Goal: Task Accomplishment & Management: Complete application form

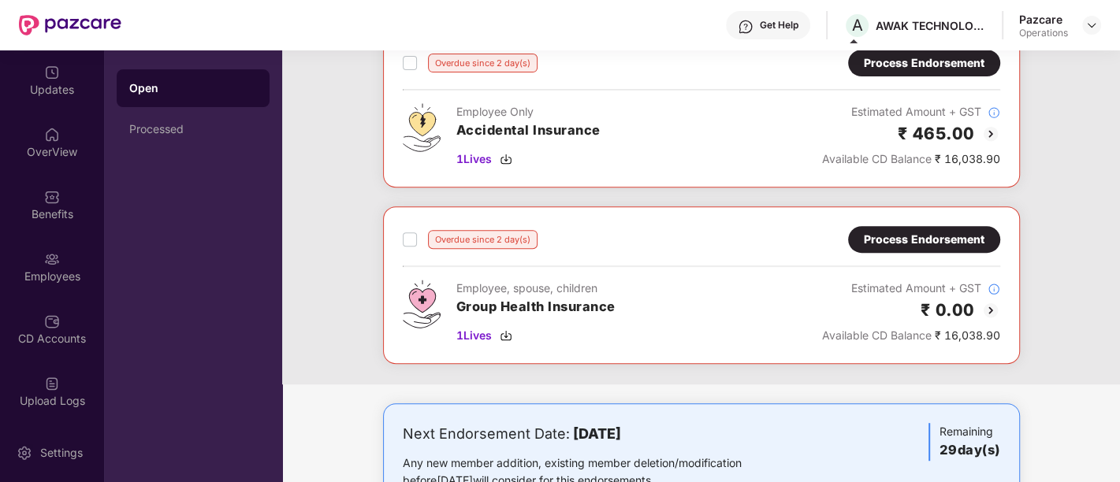
scroll to position [514, 0]
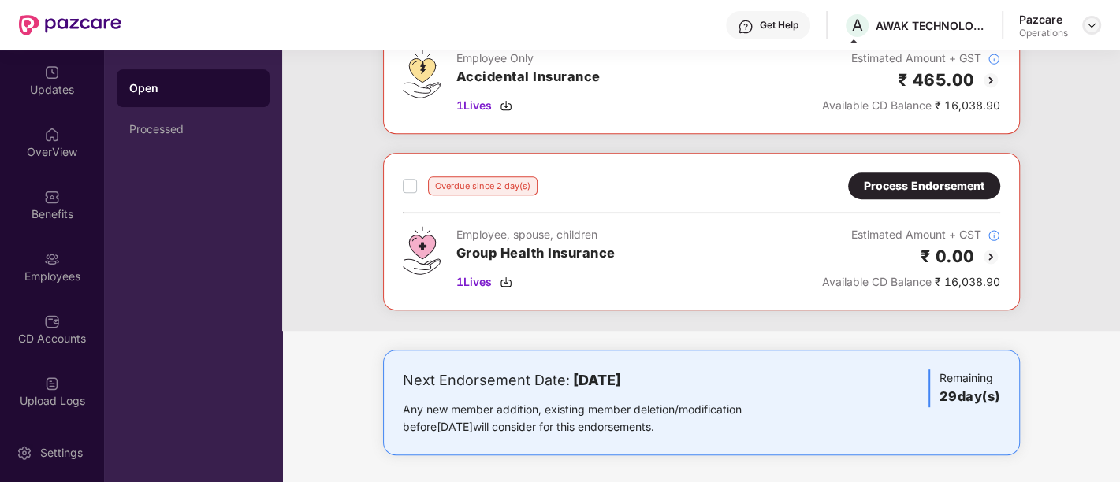
click at [1085, 22] on img at bounding box center [1091, 25] width 13 height 13
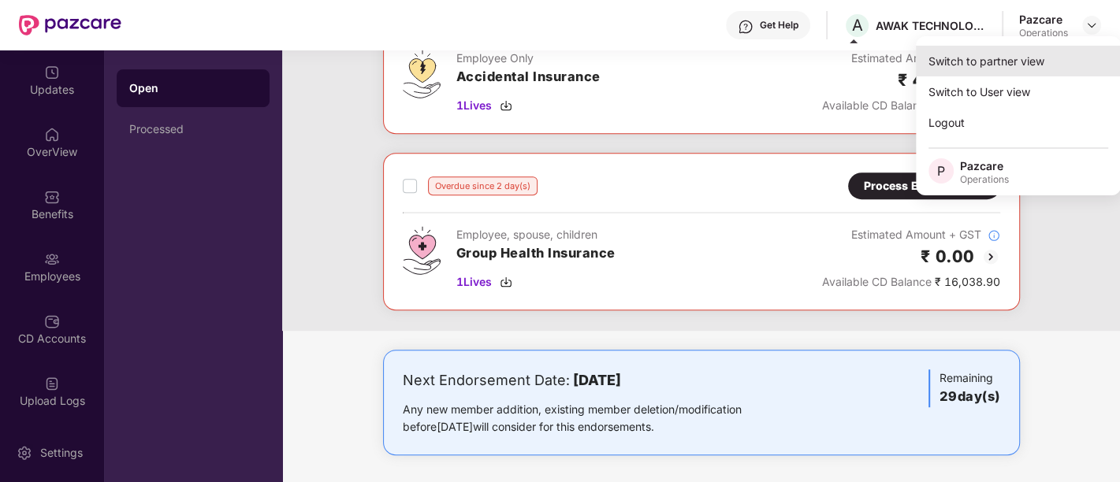
click at [998, 67] on div "Switch to partner view" at bounding box center [1018, 61] width 205 height 31
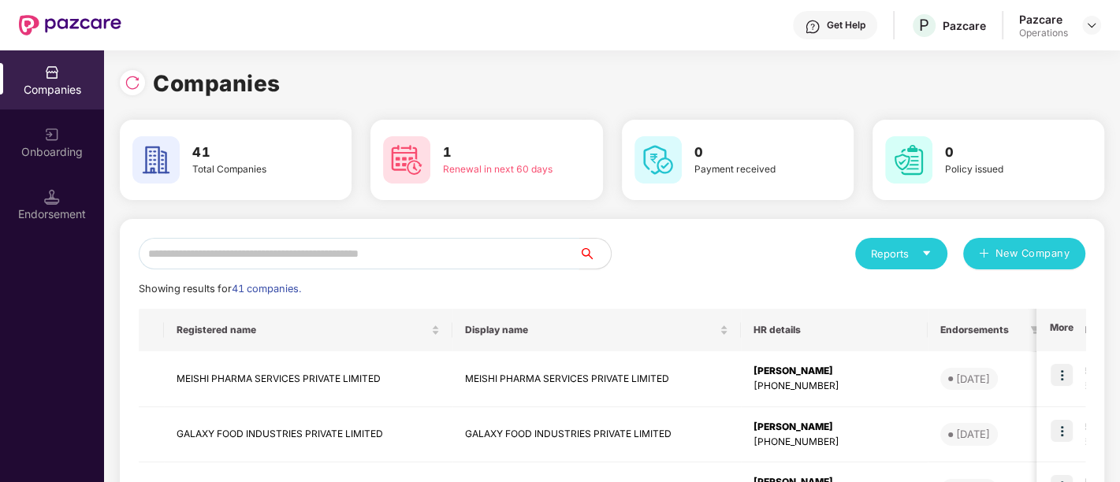
click at [466, 258] on input "text" at bounding box center [359, 254] width 441 height 32
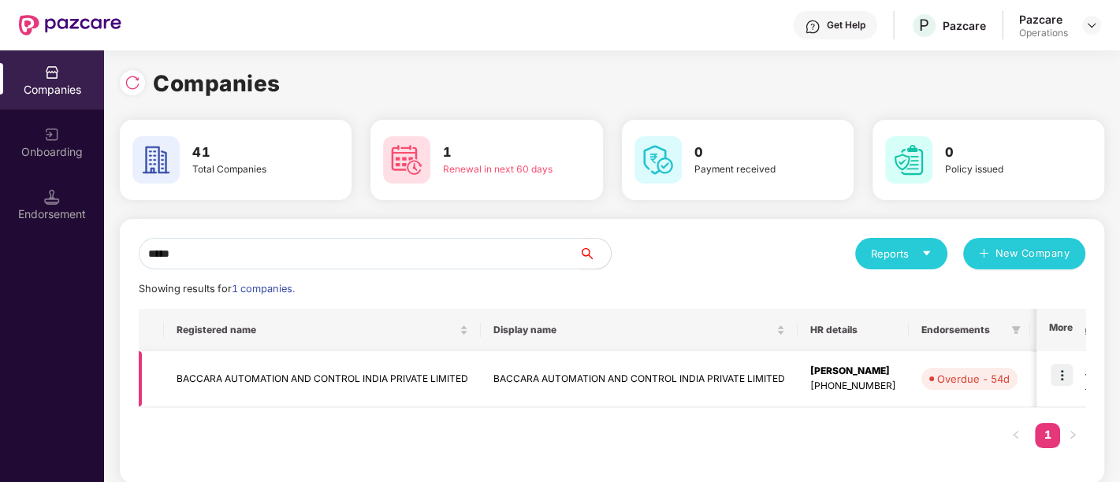
type input "*****"
click at [264, 381] on td "BACCARA AUTOMATION AND CONTROL INDIA PRIVATE LIMITED" at bounding box center [322, 379] width 317 height 56
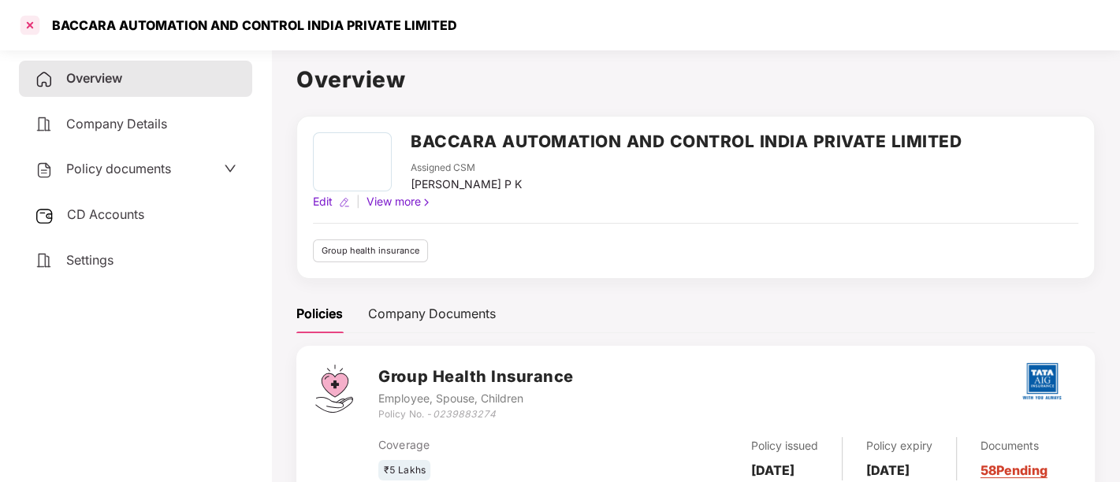
click at [26, 22] on div at bounding box center [29, 25] width 25 height 25
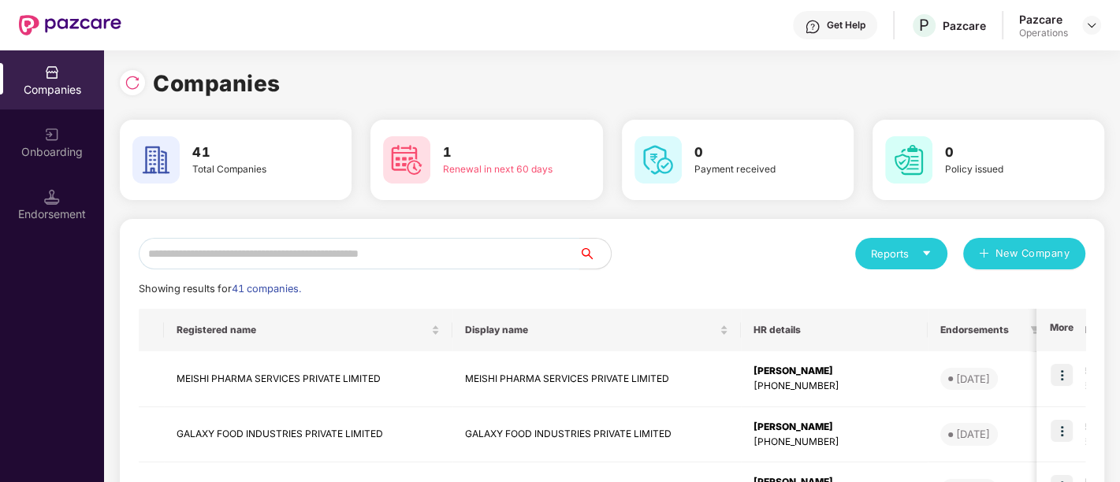
click at [382, 255] on input "text" at bounding box center [359, 254] width 441 height 32
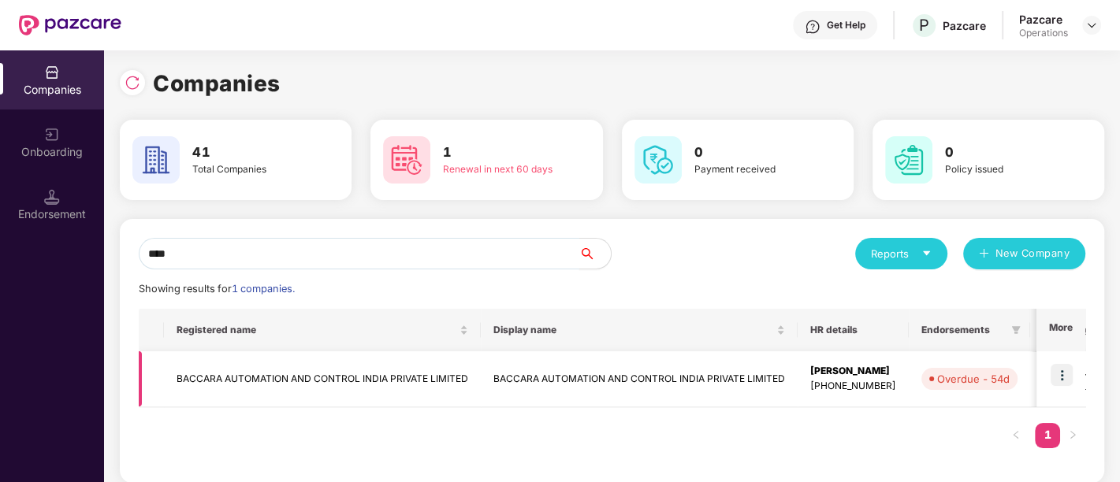
type input "****"
click at [1064, 372] on img at bounding box center [1062, 375] width 22 height 22
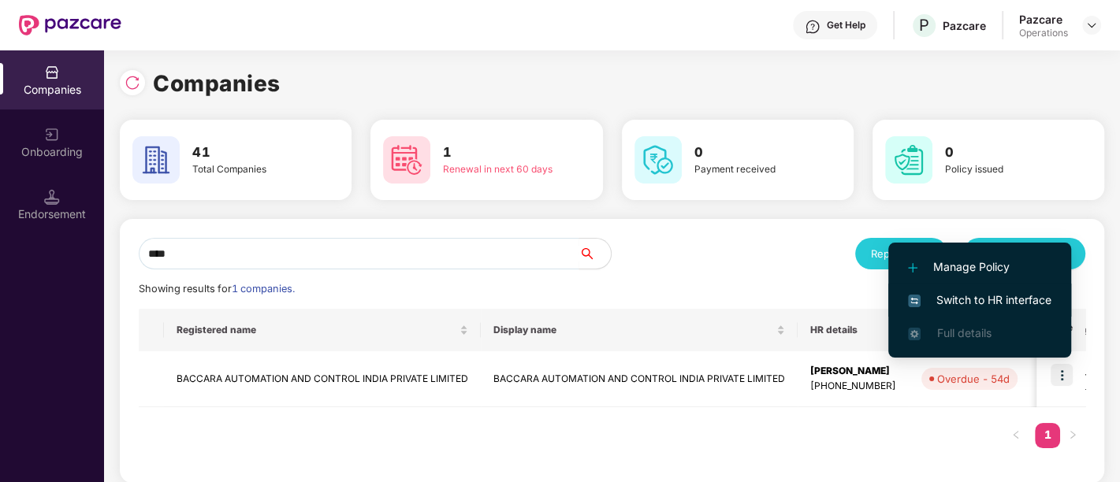
click at [1032, 289] on li "Switch to HR interface" at bounding box center [979, 300] width 183 height 33
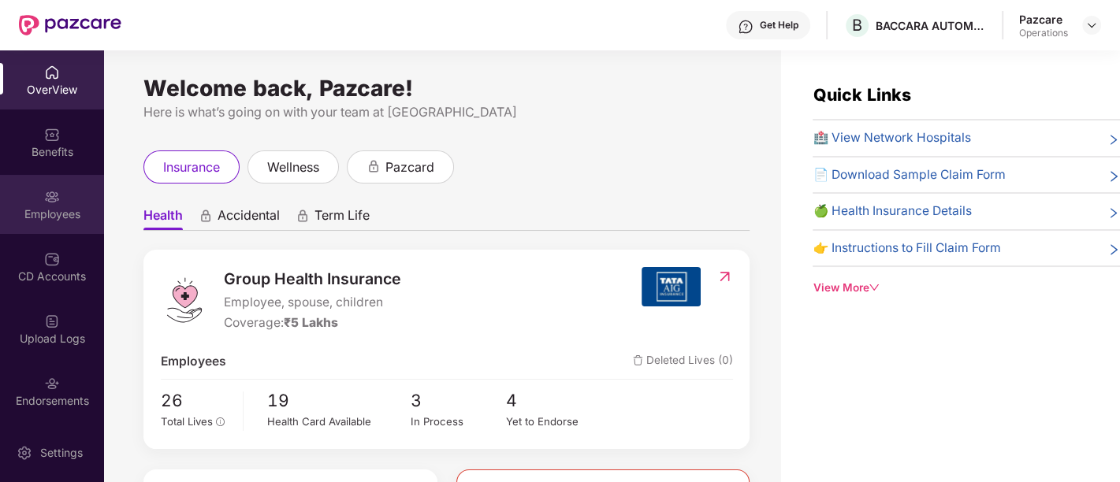
click at [71, 209] on div "Employees" at bounding box center [52, 214] width 104 height 16
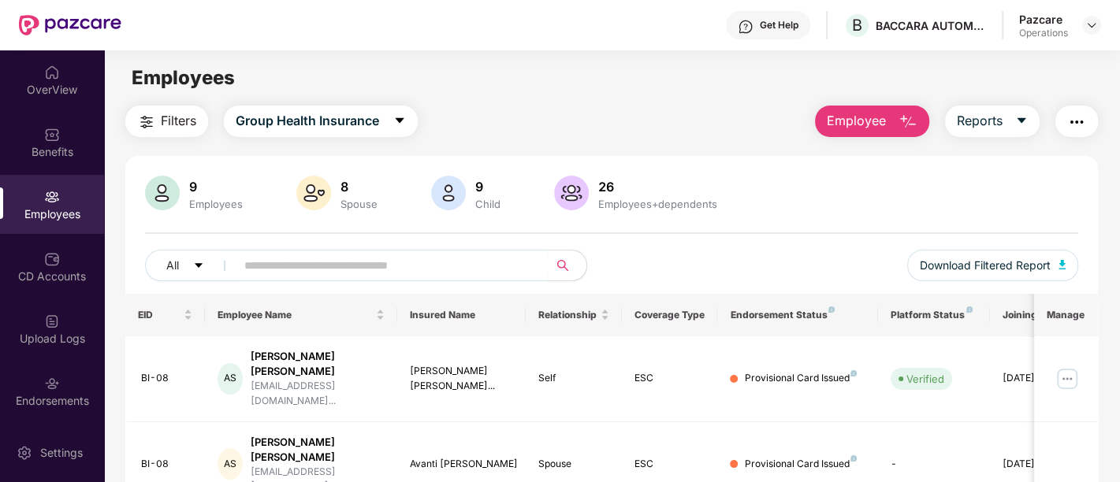
click at [165, 132] on button "Filters" at bounding box center [166, 122] width 83 height 32
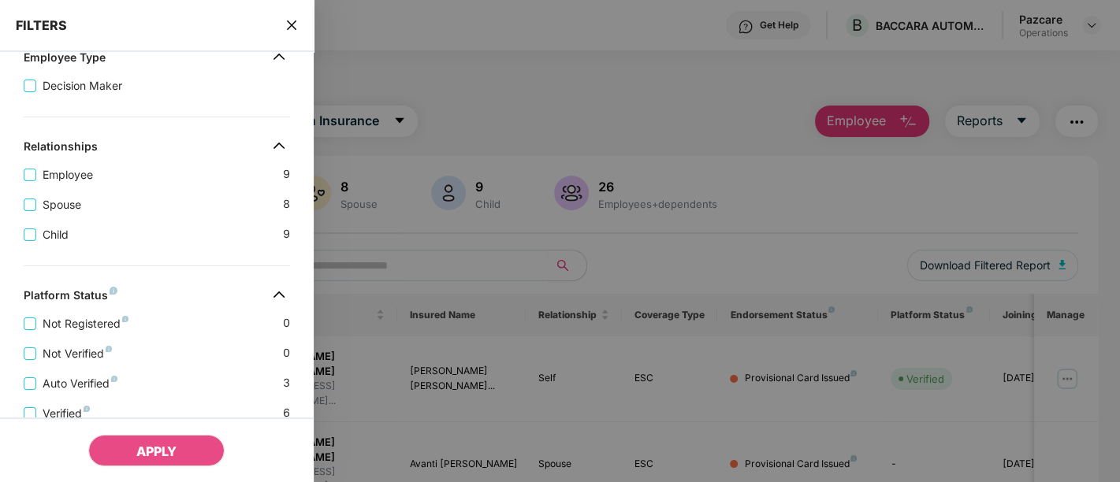
scroll to position [519, 0]
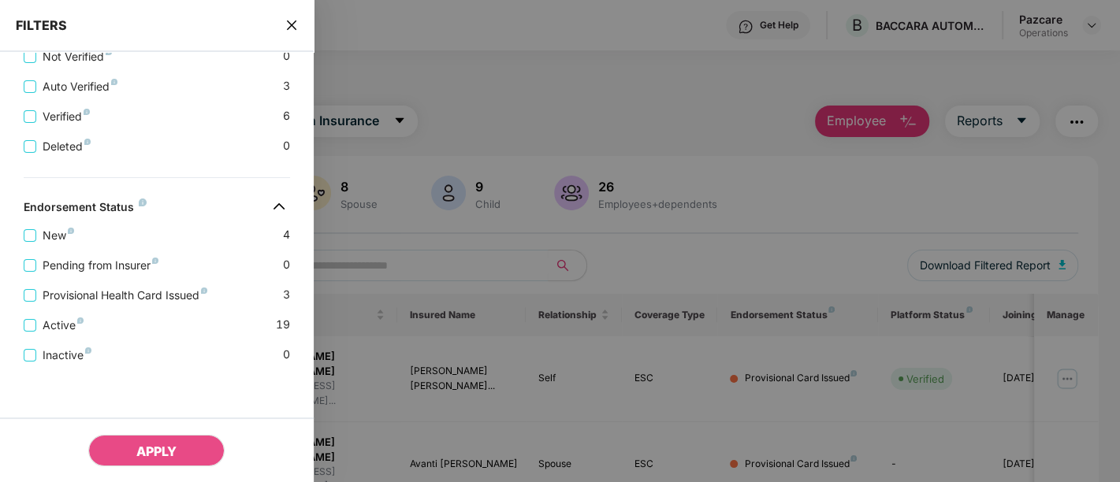
click at [723, 273] on div at bounding box center [560, 241] width 1120 height 482
click at [290, 25] on icon "close" at bounding box center [291, 24] width 9 height 9
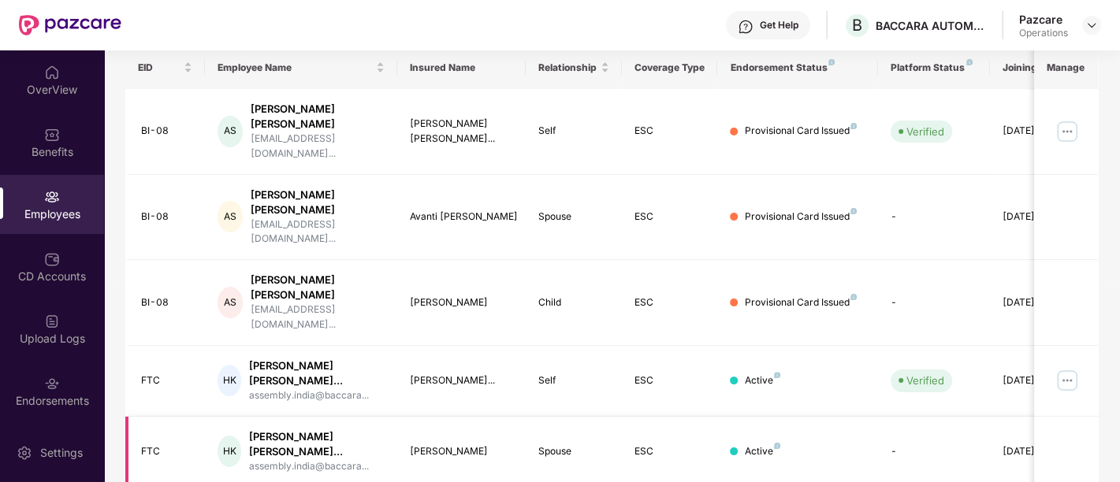
scroll to position [0, 0]
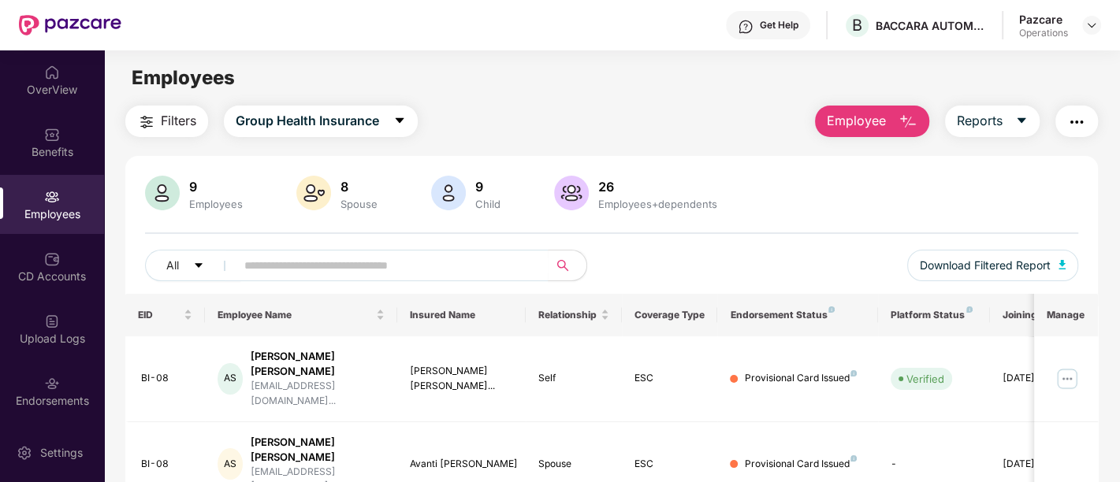
click at [175, 121] on span "Filters" at bounding box center [178, 121] width 35 height 20
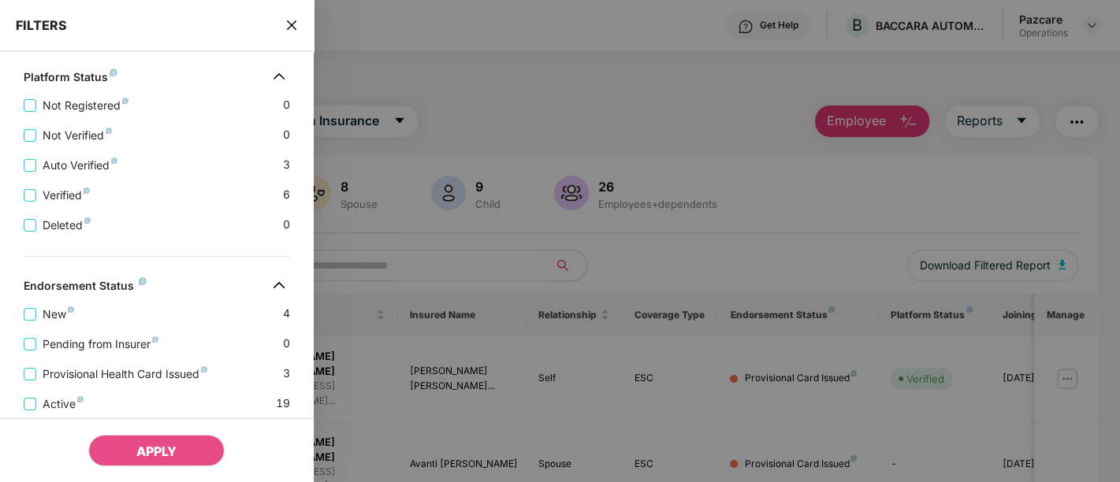
scroll to position [519, 0]
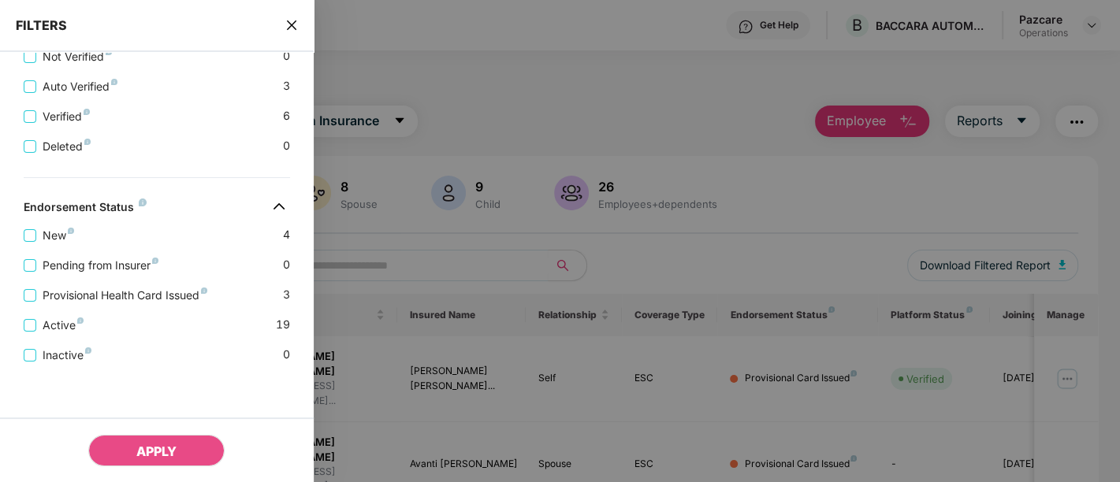
click at [288, 27] on icon "close" at bounding box center [291, 25] width 13 height 13
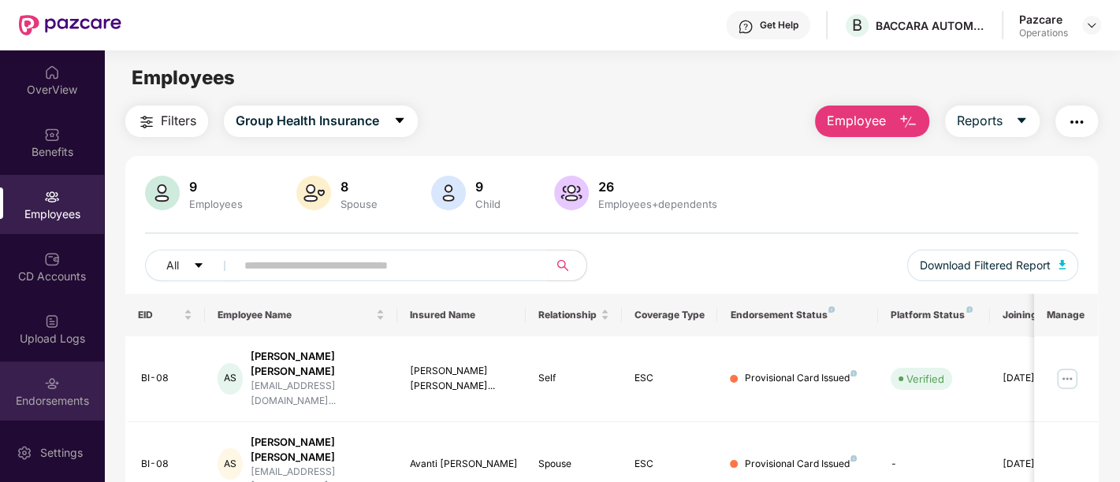
click at [48, 395] on div "Endorsements" at bounding box center [52, 401] width 104 height 16
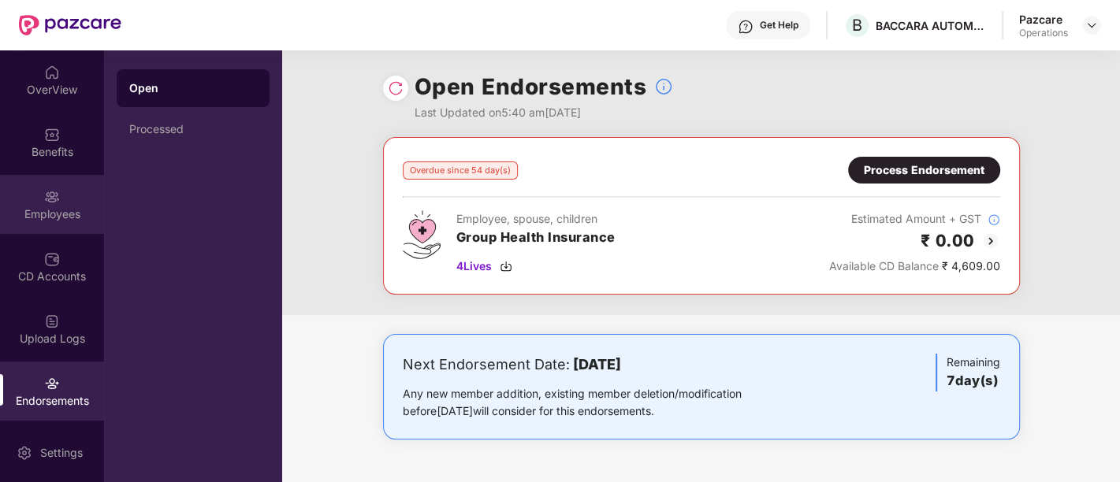
click at [52, 212] on div "Employees" at bounding box center [52, 214] width 104 height 16
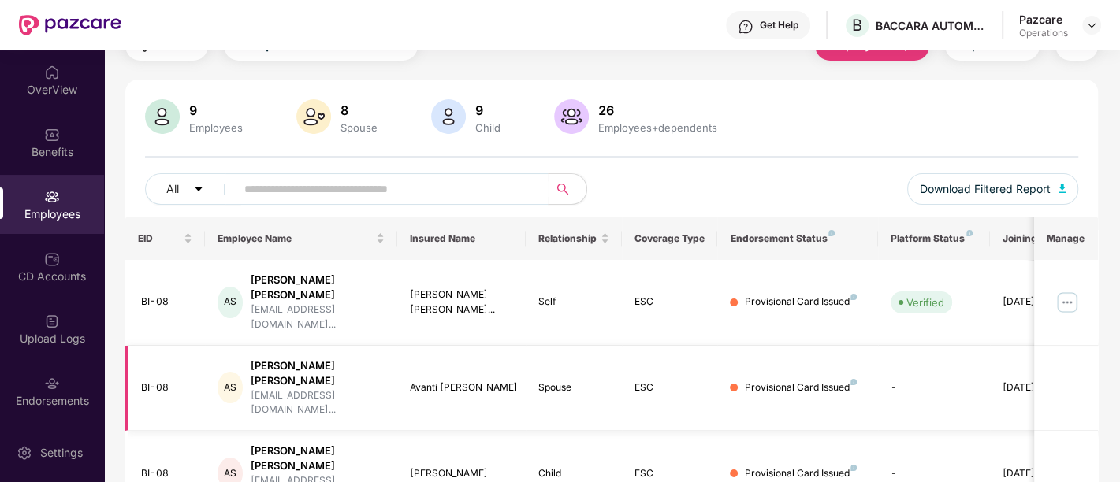
scroll to position [0, 0]
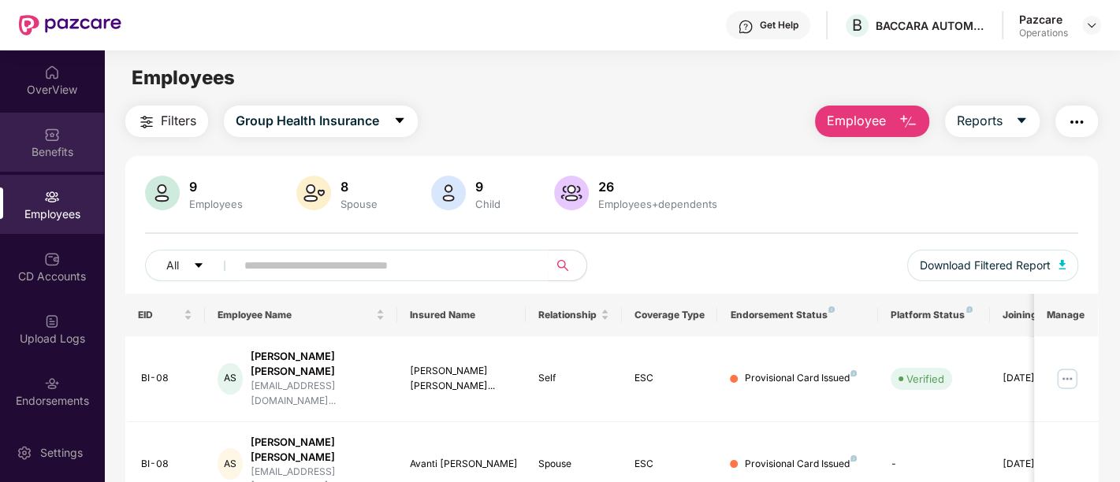
click at [23, 141] on div "Benefits" at bounding box center [52, 142] width 104 height 59
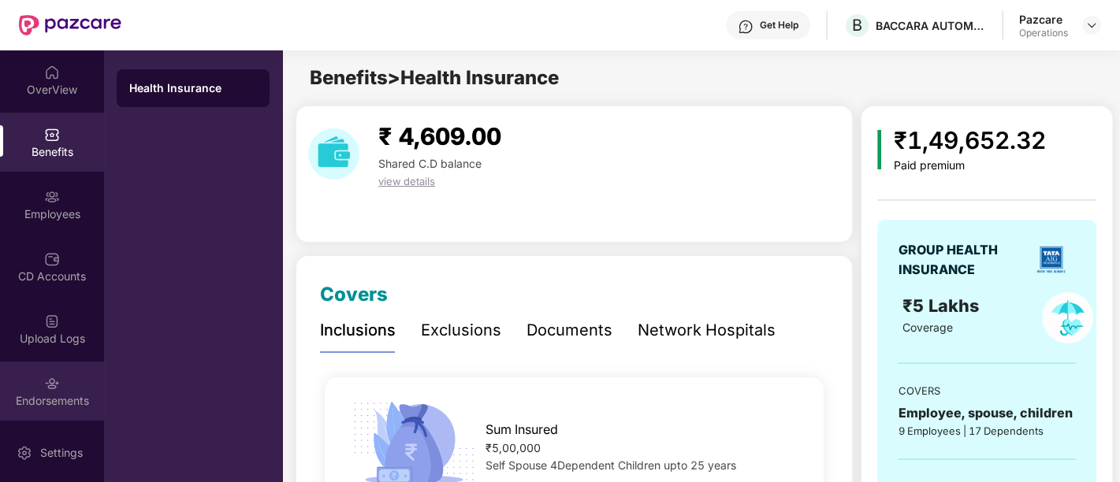
click at [38, 376] on div "Endorsements" at bounding box center [52, 391] width 104 height 59
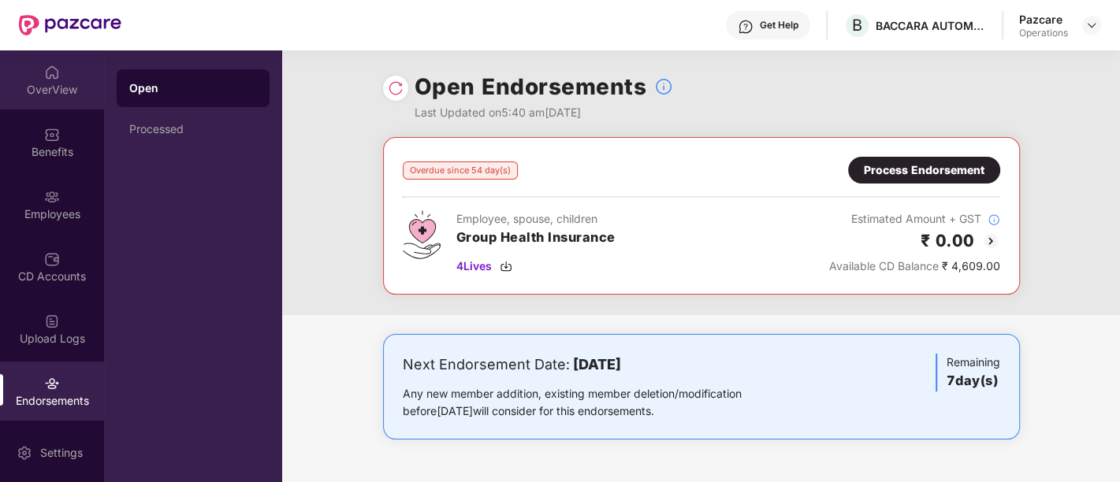
click at [25, 92] on div "OverView" at bounding box center [52, 90] width 104 height 16
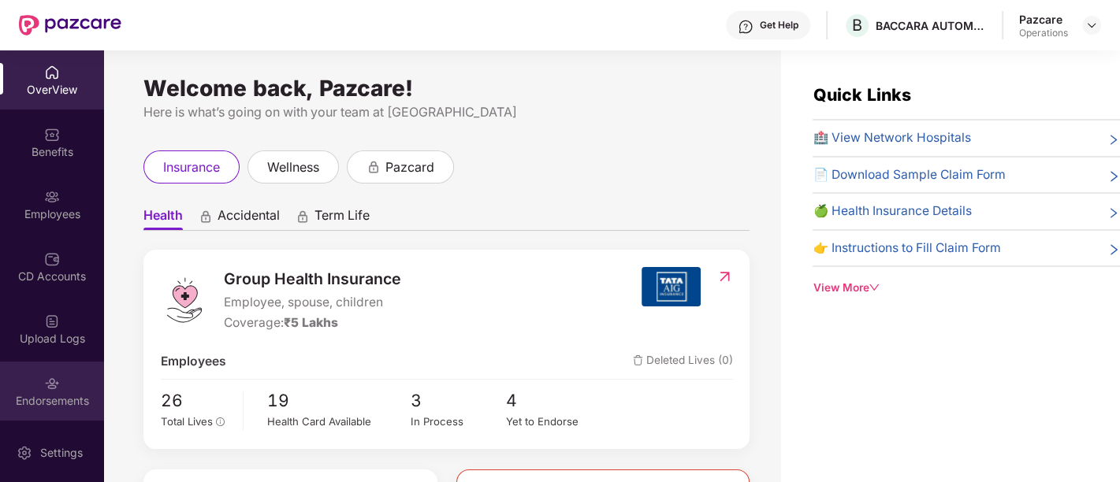
click at [67, 387] on div "Endorsements" at bounding box center [52, 391] width 104 height 59
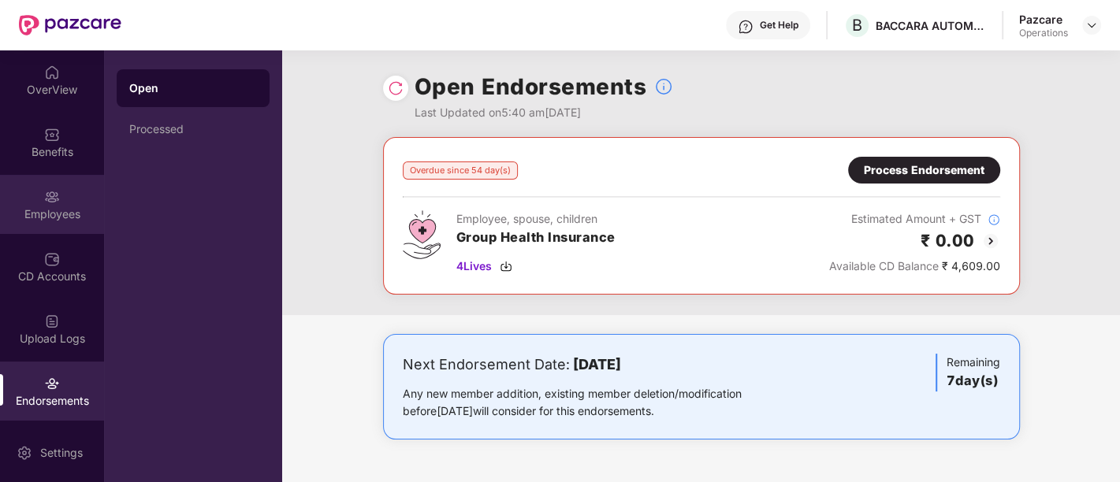
click at [47, 194] on img at bounding box center [52, 197] width 16 height 16
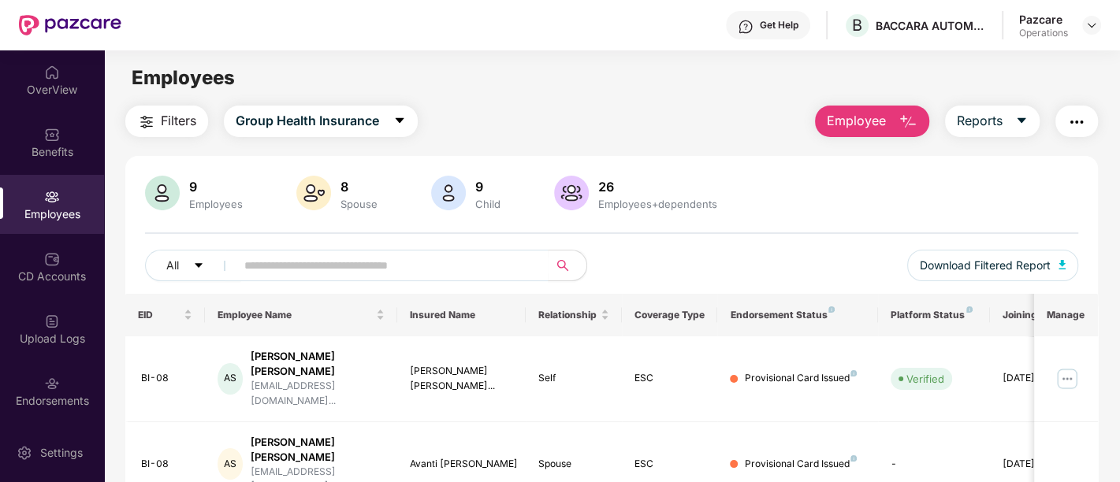
click at [177, 127] on span "Filters" at bounding box center [178, 121] width 35 height 20
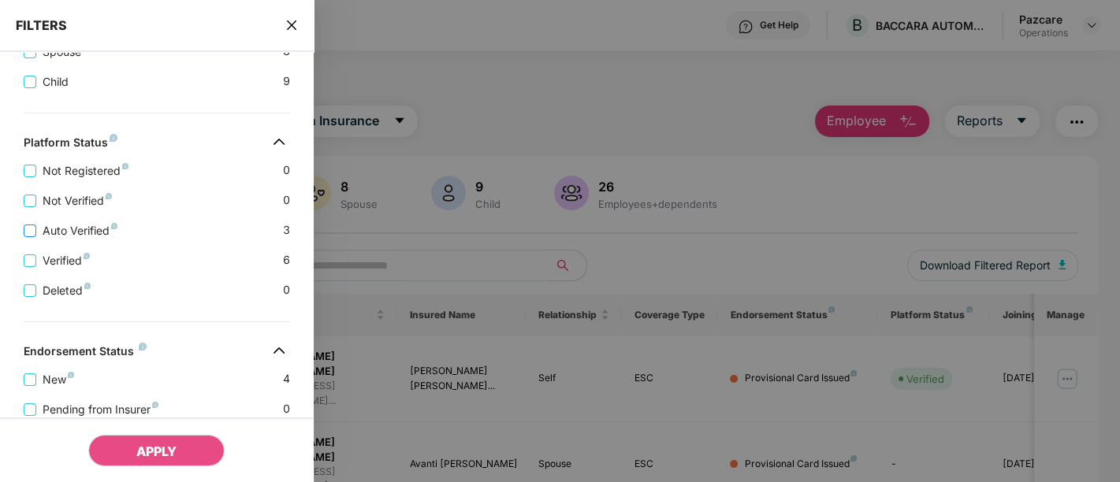
scroll to position [344, 0]
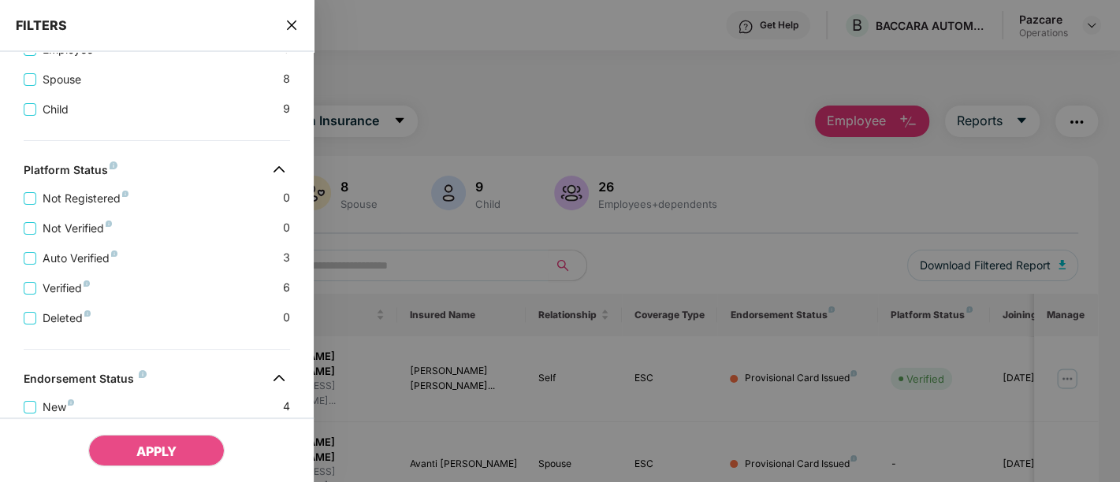
click at [294, 24] on icon "close" at bounding box center [291, 25] width 13 height 13
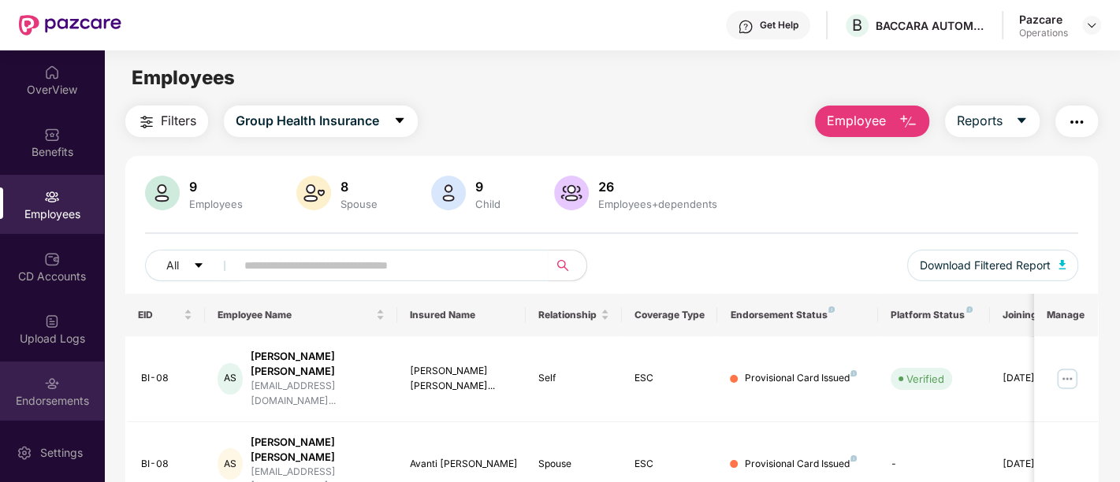
click at [41, 397] on div "Endorsements" at bounding box center [52, 401] width 104 height 16
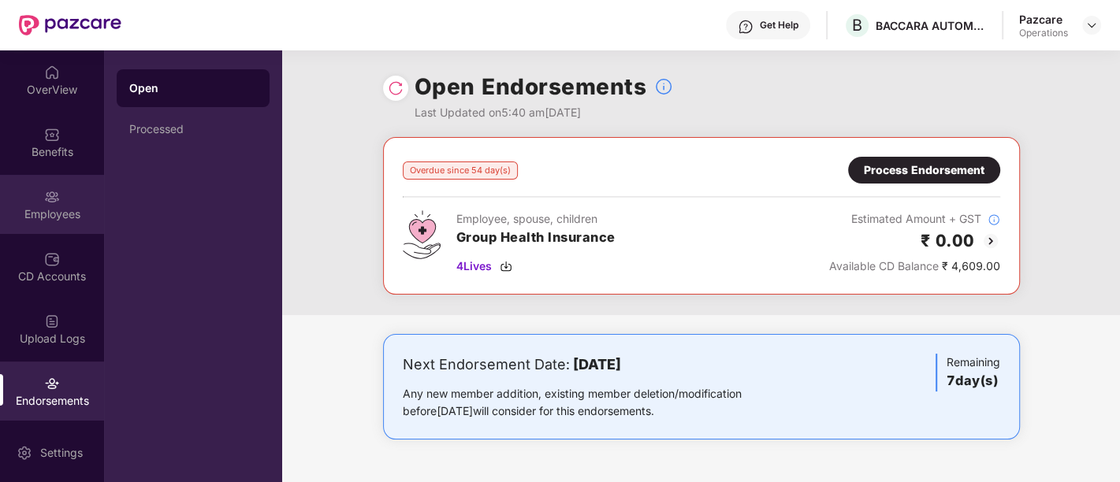
click at [46, 206] on div "Employees" at bounding box center [52, 214] width 104 height 16
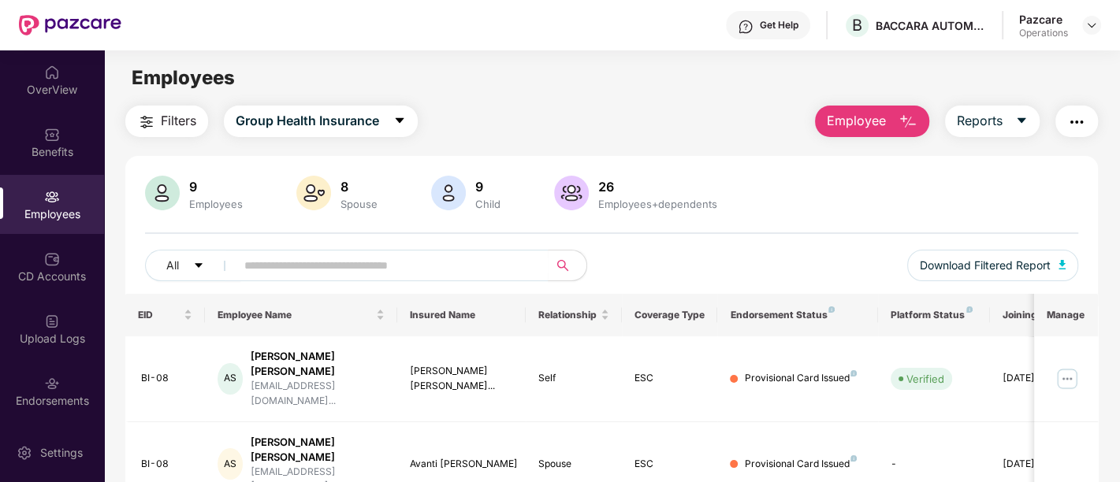
click at [165, 132] on button "Filters" at bounding box center [166, 122] width 83 height 32
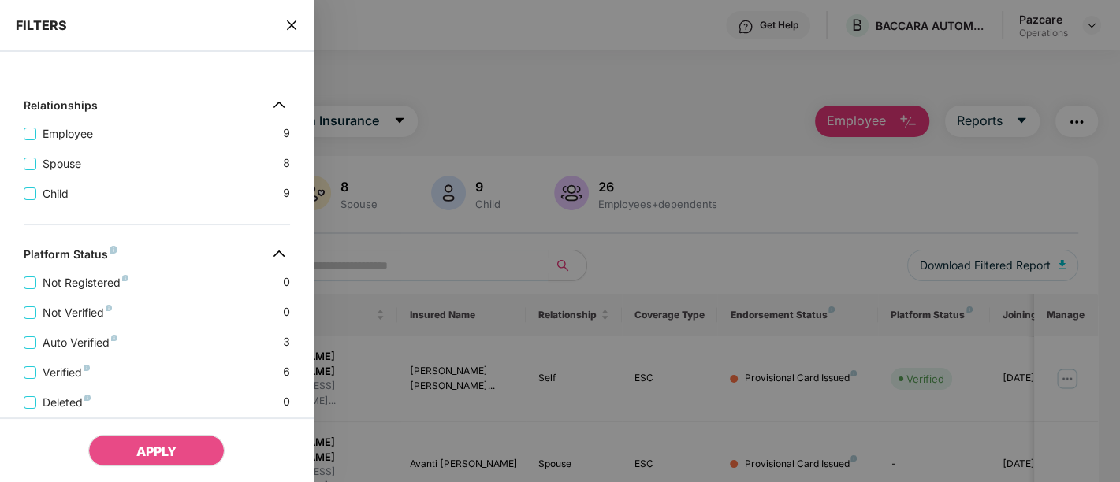
scroll to position [519, 0]
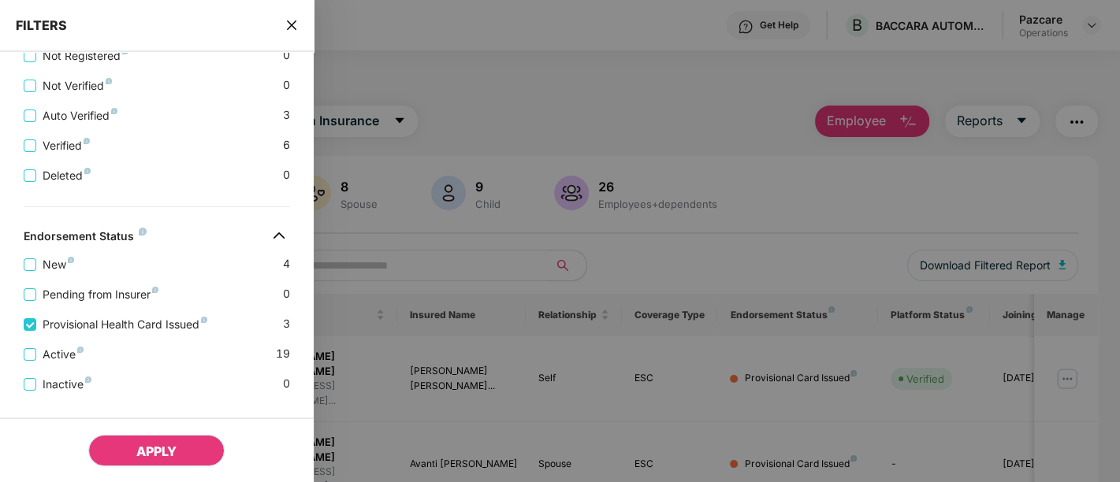
click at [170, 447] on span "APPLY" at bounding box center [156, 452] width 40 height 16
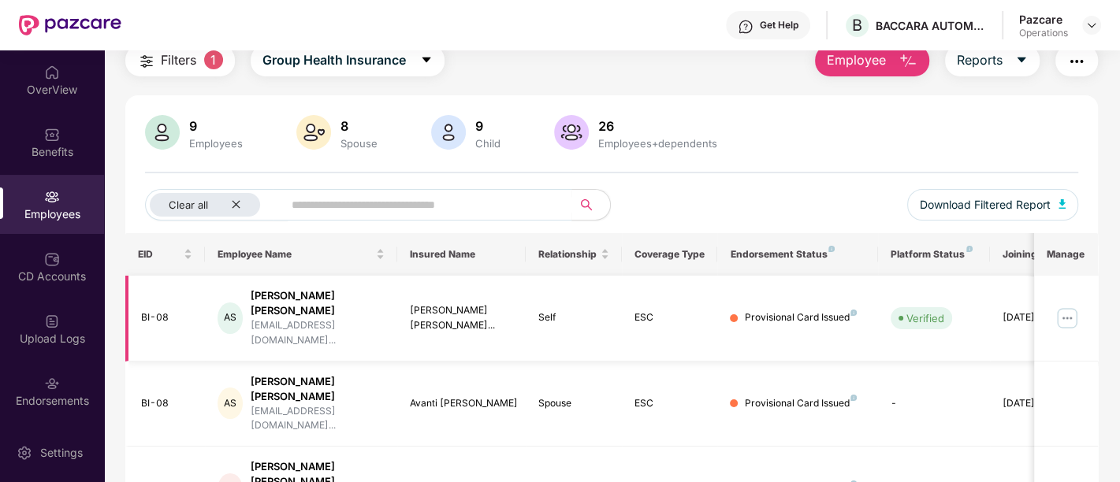
scroll to position [0, 0]
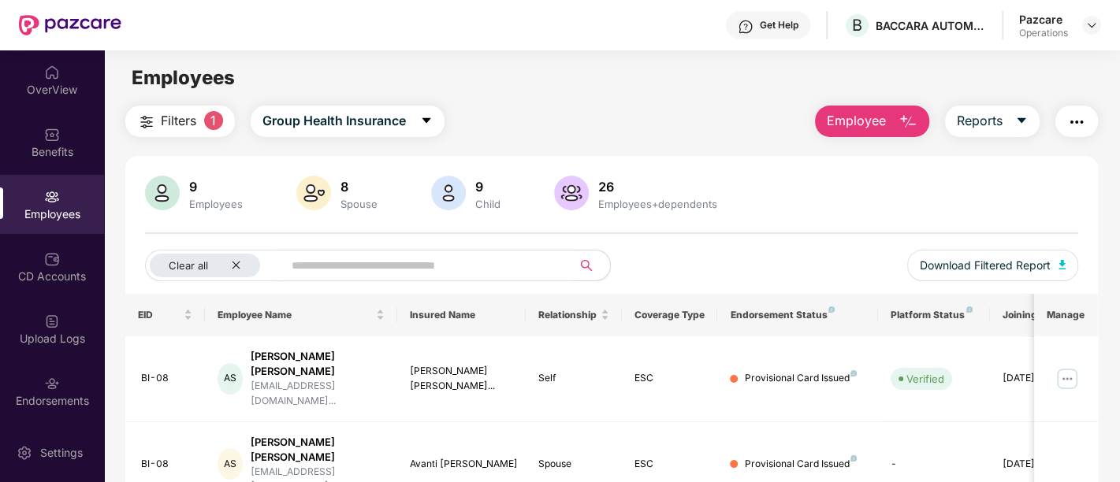
click at [1080, 116] on img "button" at bounding box center [1076, 122] width 19 height 19
click at [716, 144] on div "Filters 1 Group Health Insurance Employee Reports 9 Employees 8 Spouse 9 Child …" at bounding box center [611, 378] width 972 height 545
click at [1001, 263] on span "Download Filtered Report" at bounding box center [985, 265] width 131 height 17
click at [1065, 262] on img "button" at bounding box center [1062, 264] width 8 height 9
click at [1084, 124] on img "button" at bounding box center [1076, 122] width 19 height 19
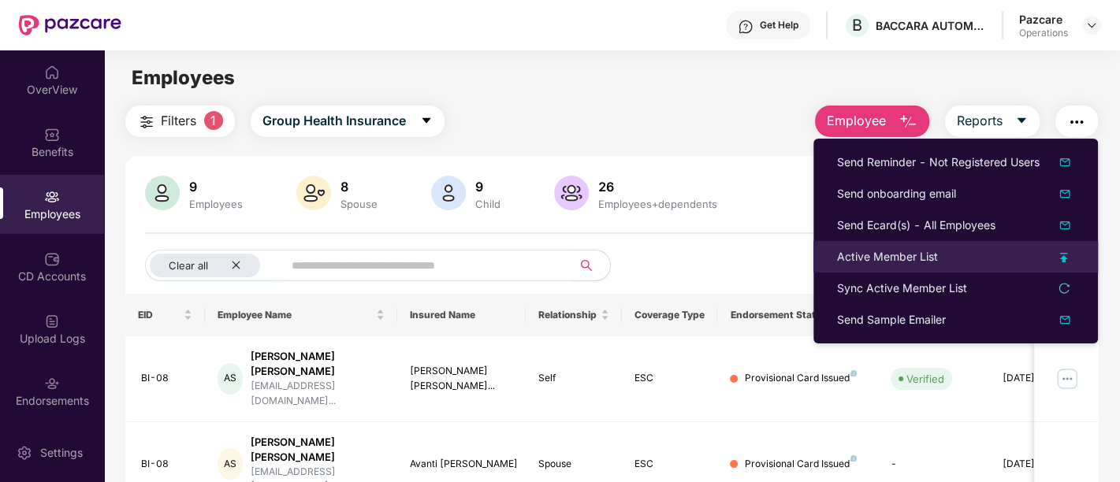
click at [898, 253] on div "Active Member List" at bounding box center [887, 256] width 101 height 17
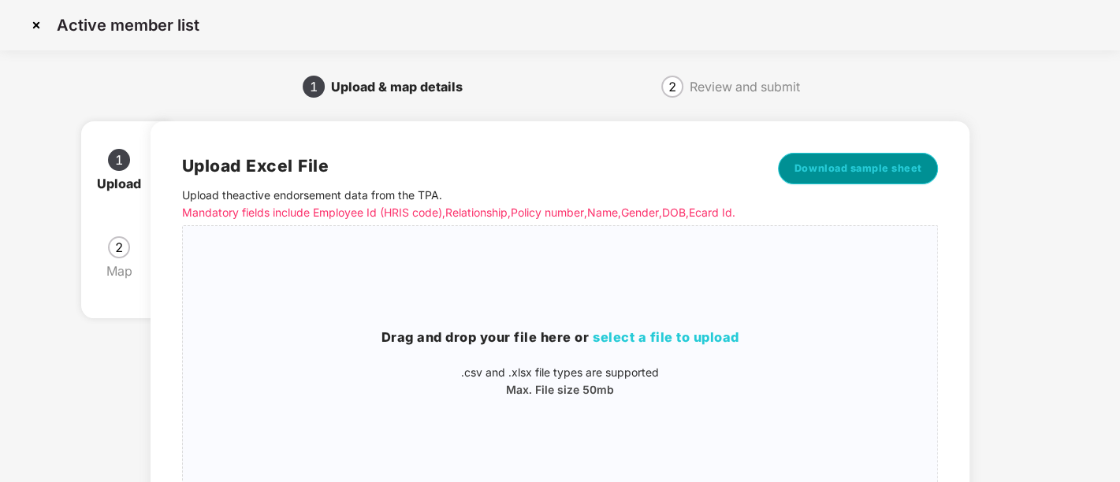
click at [855, 163] on span "Download sample sheet" at bounding box center [858, 169] width 128 height 16
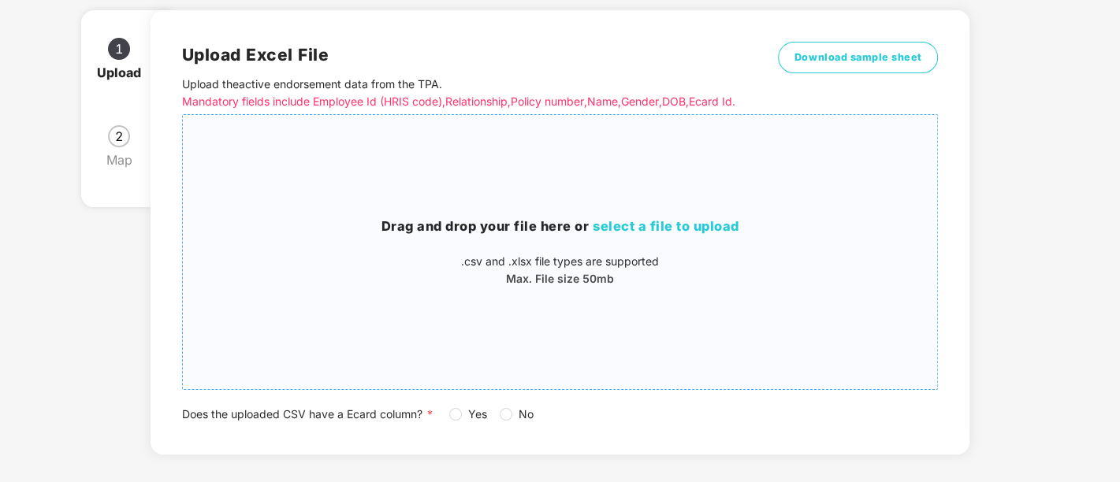
click at [650, 234] on span "select a file to upload" at bounding box center [666, 226] width 147 height 16
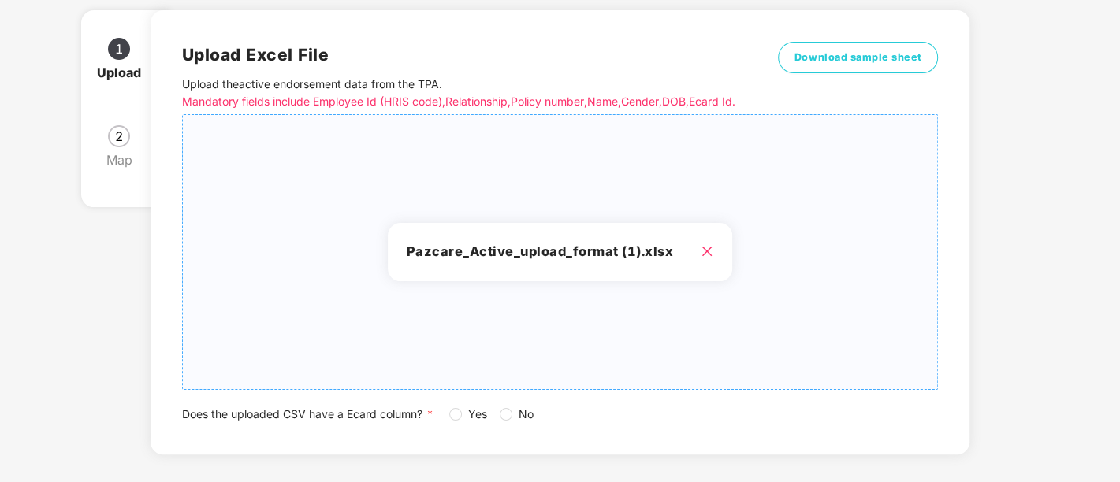
click at [463, 423] on span "Yes" at bounding box center [478, 414] width 32 height 17
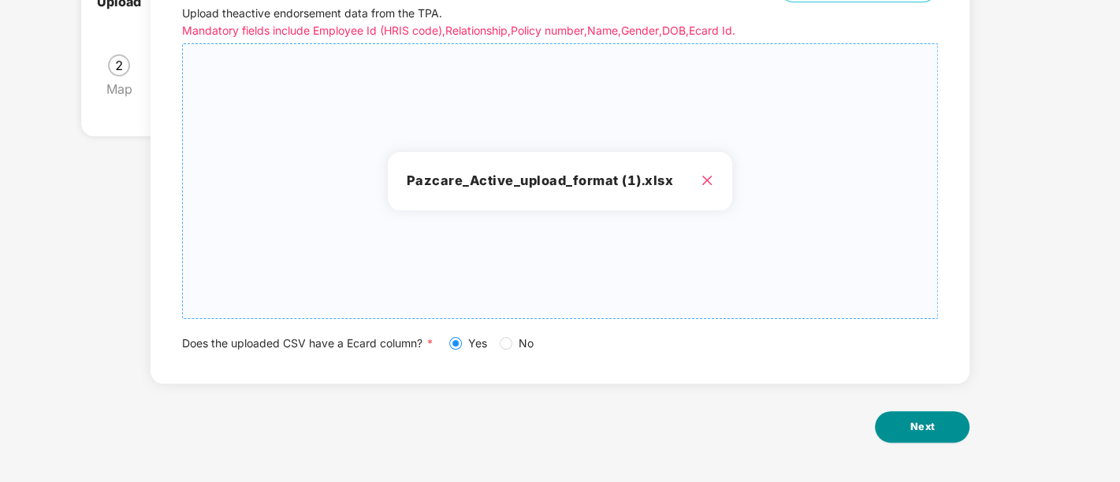
click at [936, 426] on button "Next" at bounding box center [922, 427] width 95 height 32
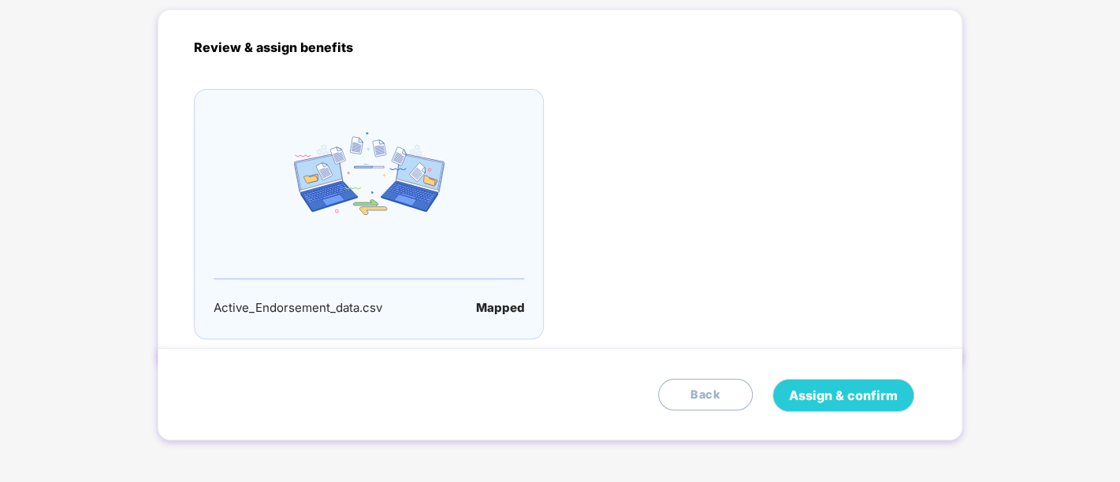
scroll to position [134, 0]
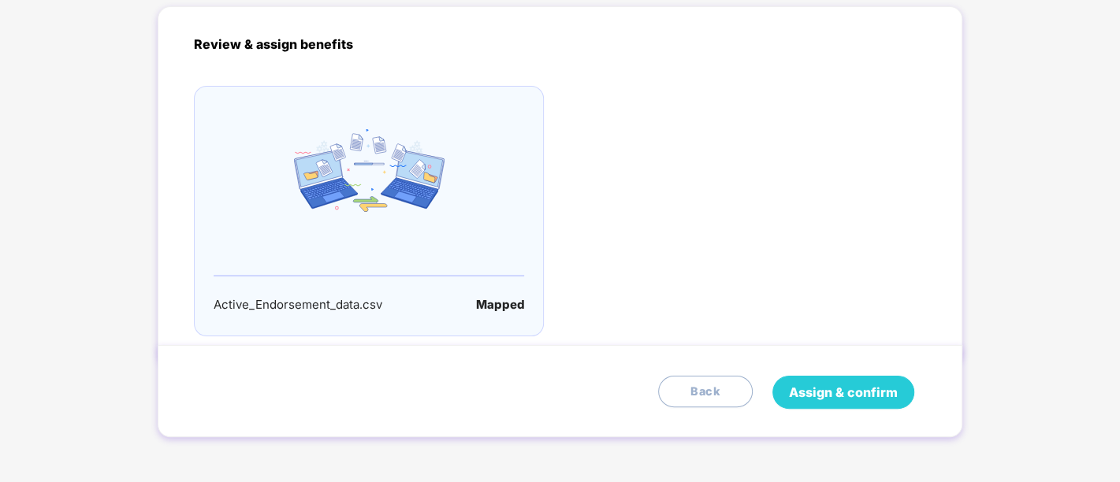
click at [849, 399] on span "Assign & confirm" at bounding box center [843, 393] width 109 height 20
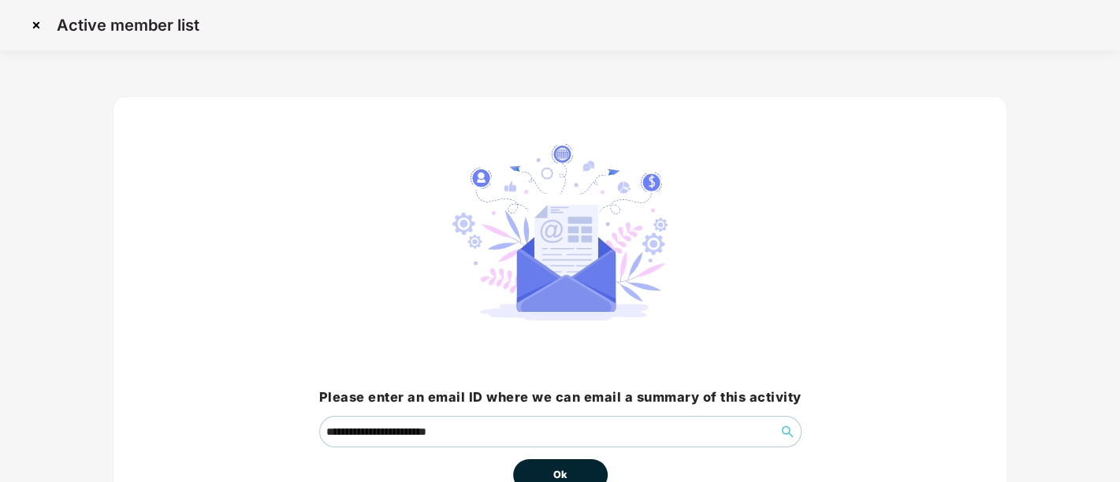
scroll to position [98, 0]
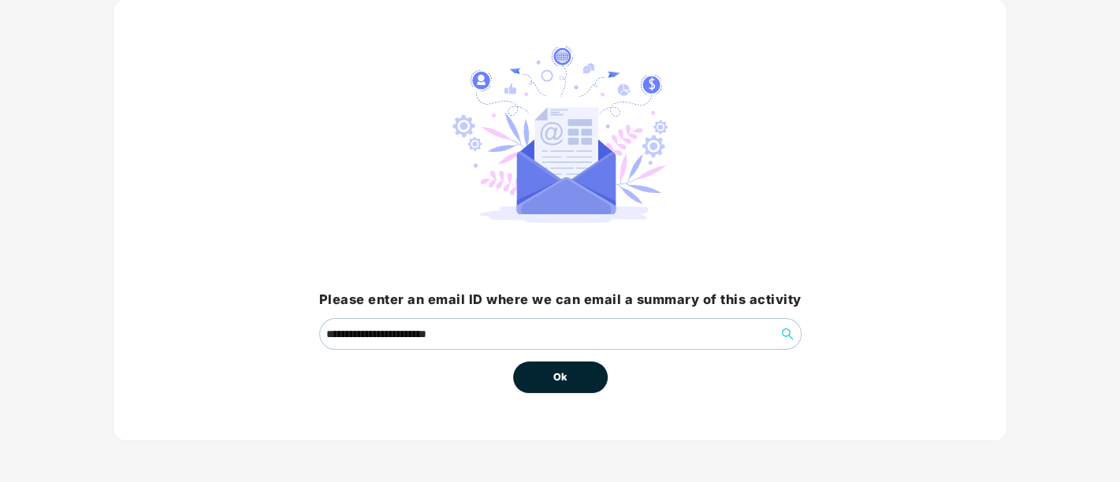
click at [576, 368] on button "Ok" at bounding box center [560, 378] width 95 height 32
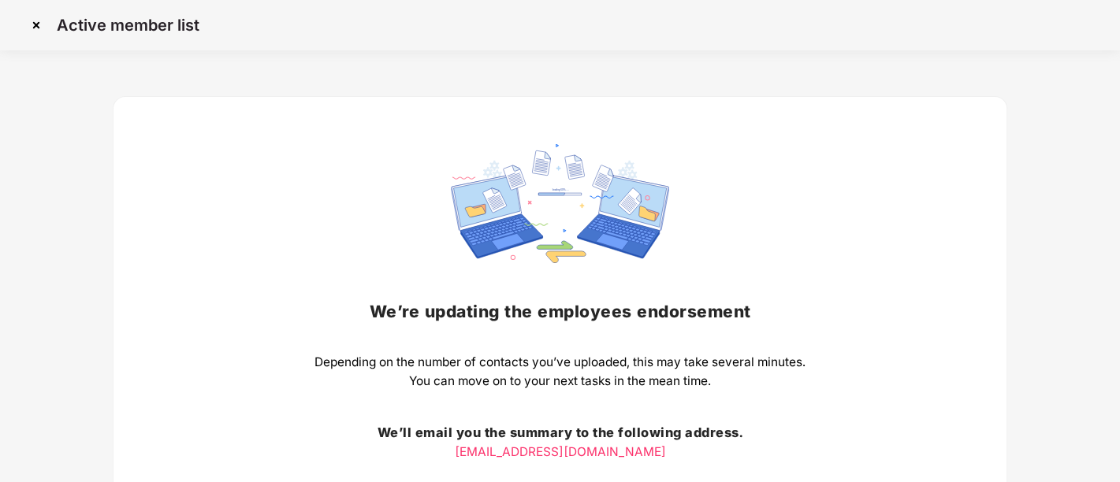
scroll to position [153, 0]
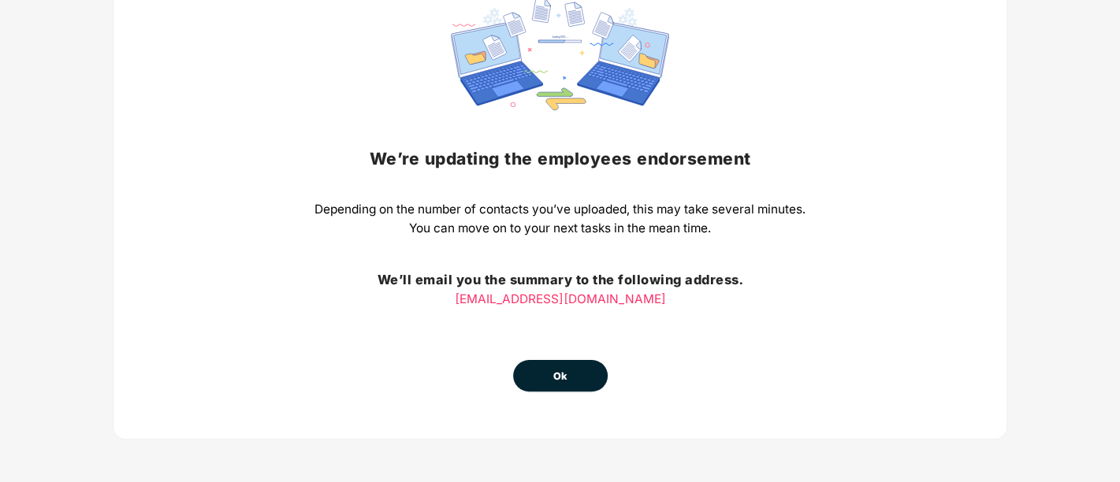
click at [552, 385] on button "Ok" at bounding box center [560, 376] width 95 height 32
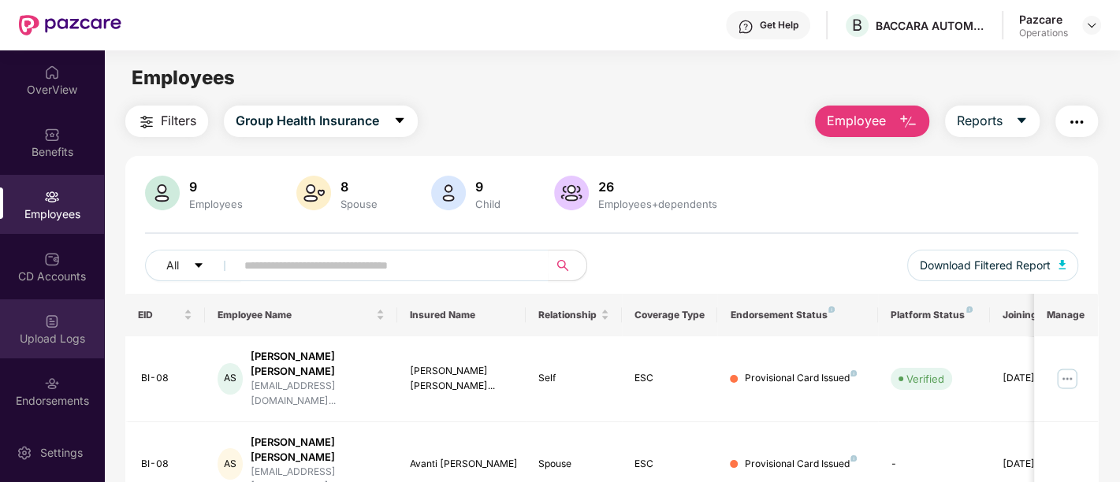
click at [65, 316] on div "Upload Logs" at bounding box center [52, 328] width 104 height 59
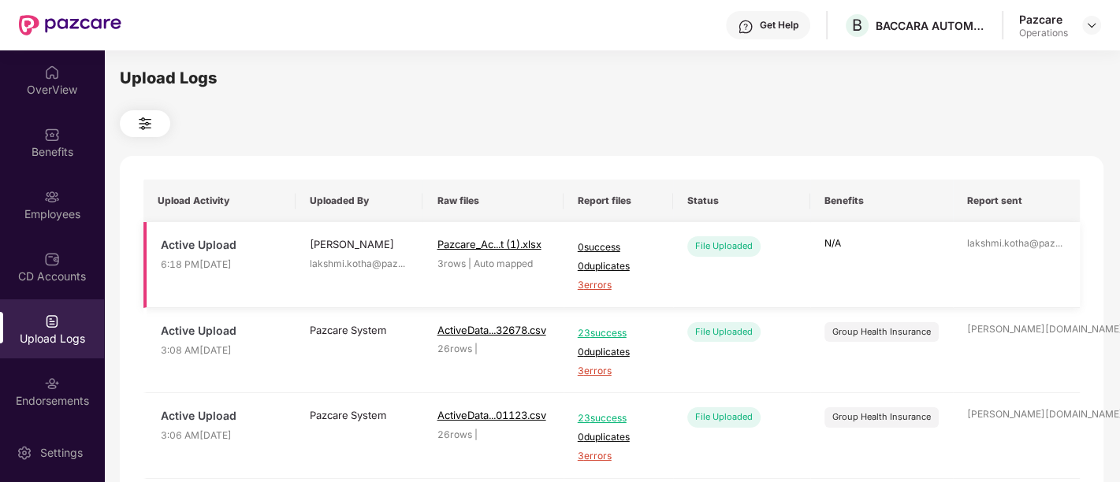
click at [598, 287] on span "3 errors" at bounding box center [618, 285] width 81 height 15
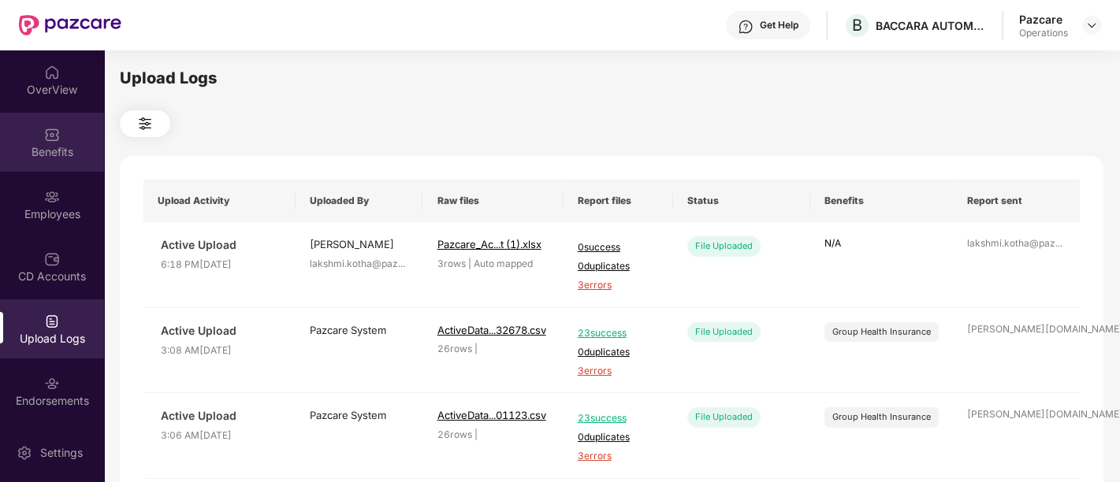
click at [72, 156] on div "Benefits" at bounding box center [52, 152] width 104 height 16
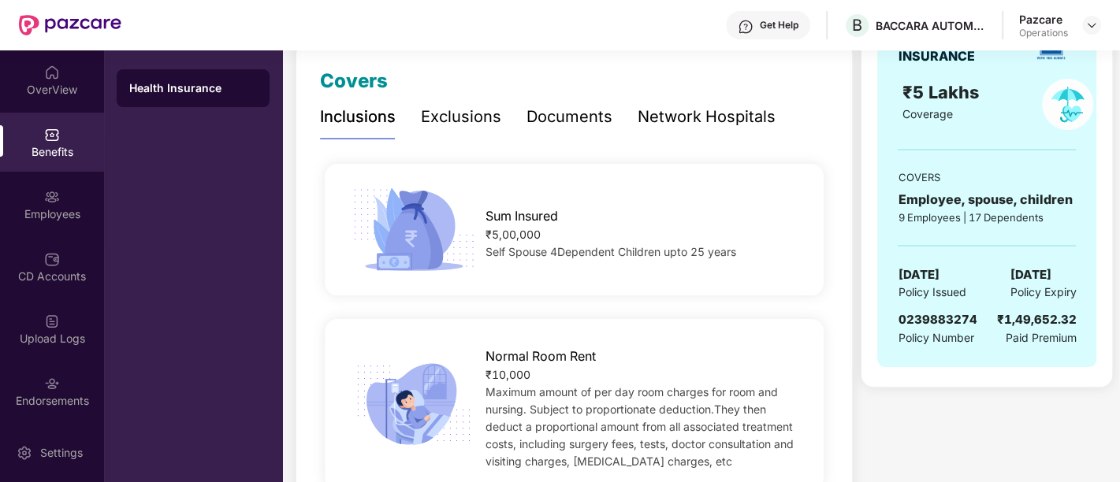
scroll to position [240, 0]
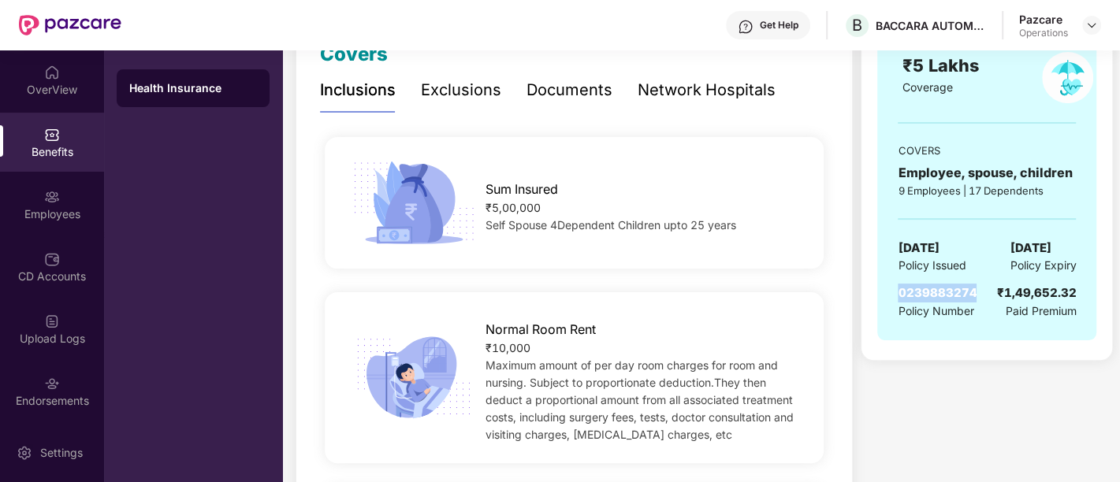
drag, startPoint x: 897, startPoint y: 287, endPoint x: 980, endPoint y: 288, distance: 83.6
click at [980, 288] on div "GROUP HEALTH INSURANCE ₹5 Lakhs Coverage COVERS Employee, spouse, children 9 Em…" at bounding box center [986, 160] width 219 height 361
copy span "0239883274"
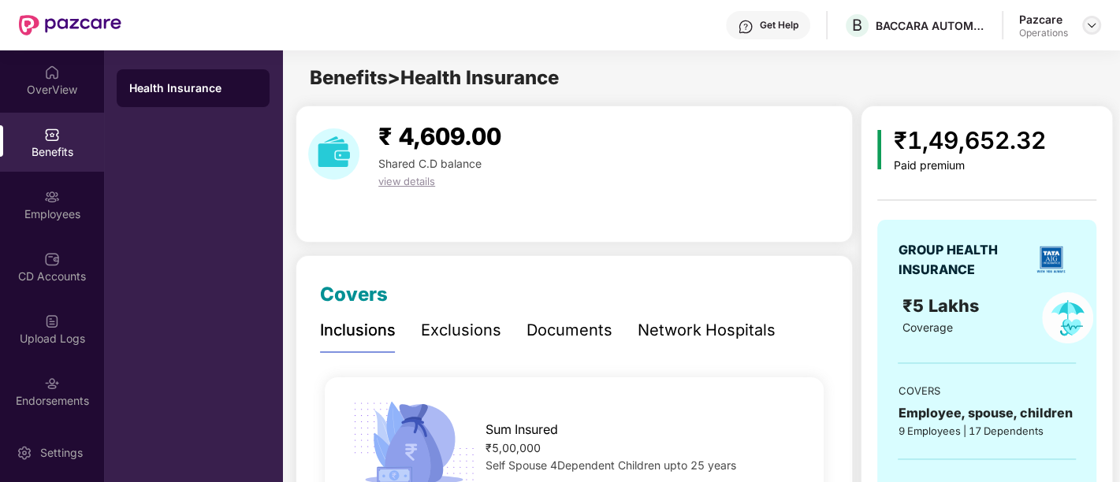
click at [1091, 28] on img at bounding box center [1091, 25] width 13 height 13
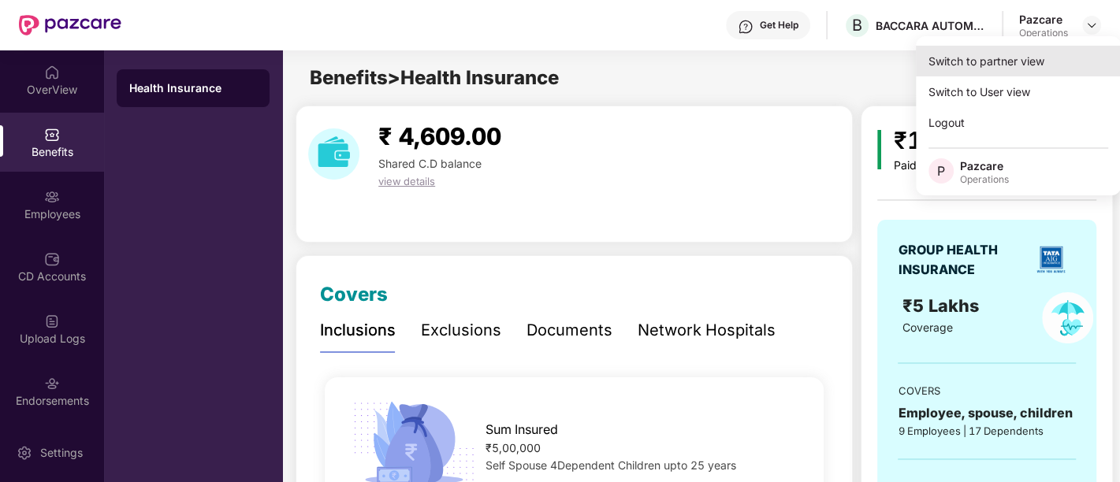
click at [957, 68] on div "Switch to partner view" at bounding box center [1018, 61] width 205 height 31
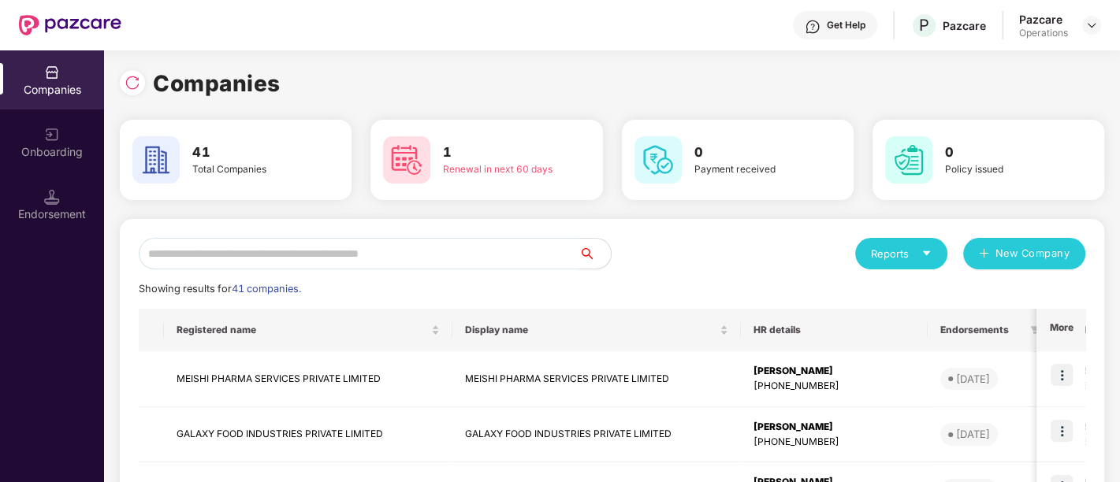
click at [496, 262] on input "text" at bounding box center [359, 254] width 441 height 32
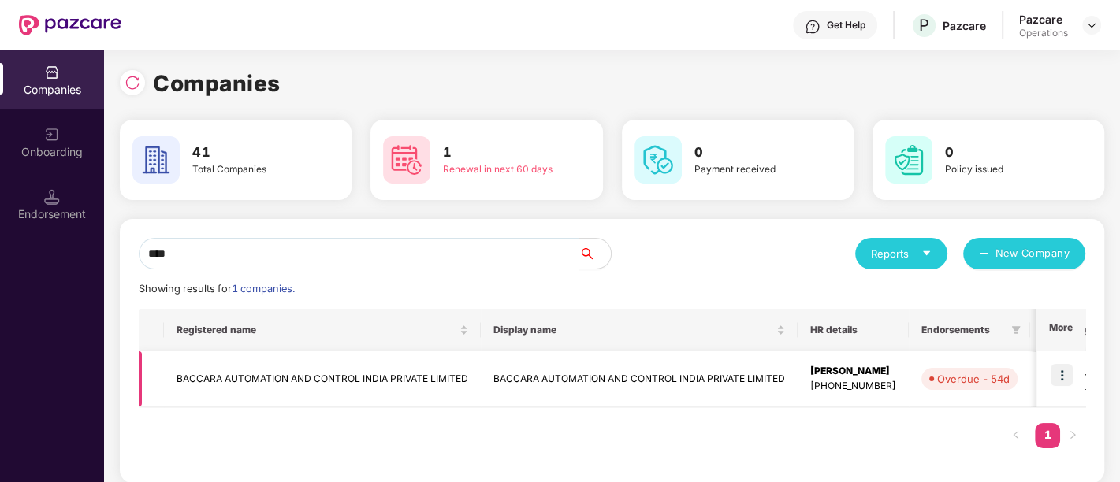
type input "****"
click at [1059, 373] on img at bounding box center [1062, 375] width 22 height 22
click at [608, 377] on td "BACCARA AUTOMATION AND CONTROL INDIA PRIVATE LIMITED" at bounding box center [639, 379] width 317 height 56
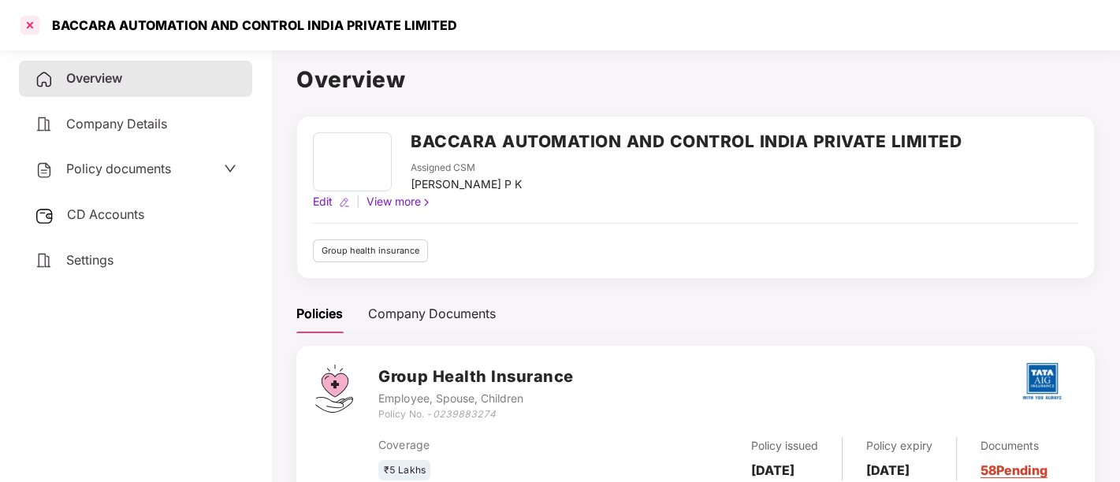
click at [33, 34] on div at bounding box center [29, 25] width 25 height 25
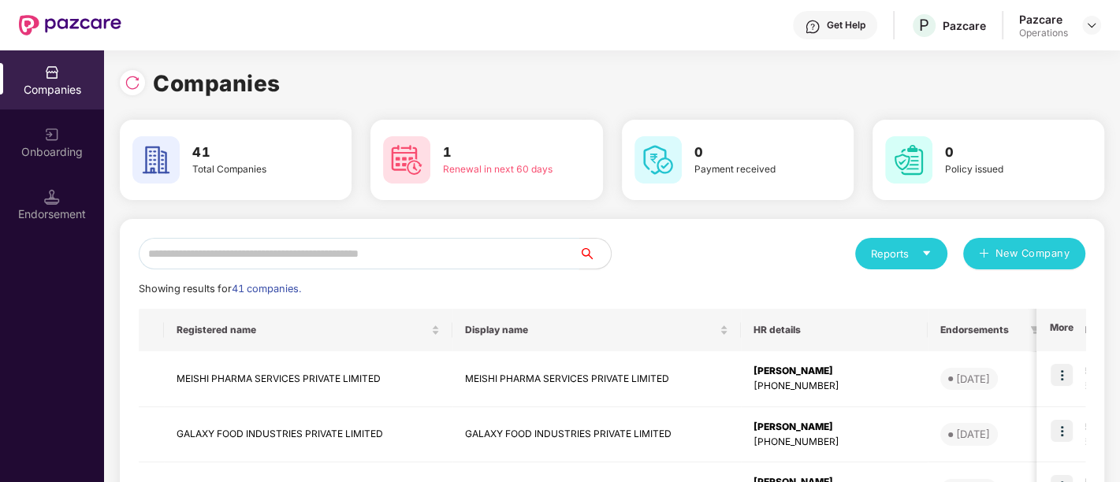
click at [504, 261] on input "text" at bounding box center [359, 254] width 441 height 32
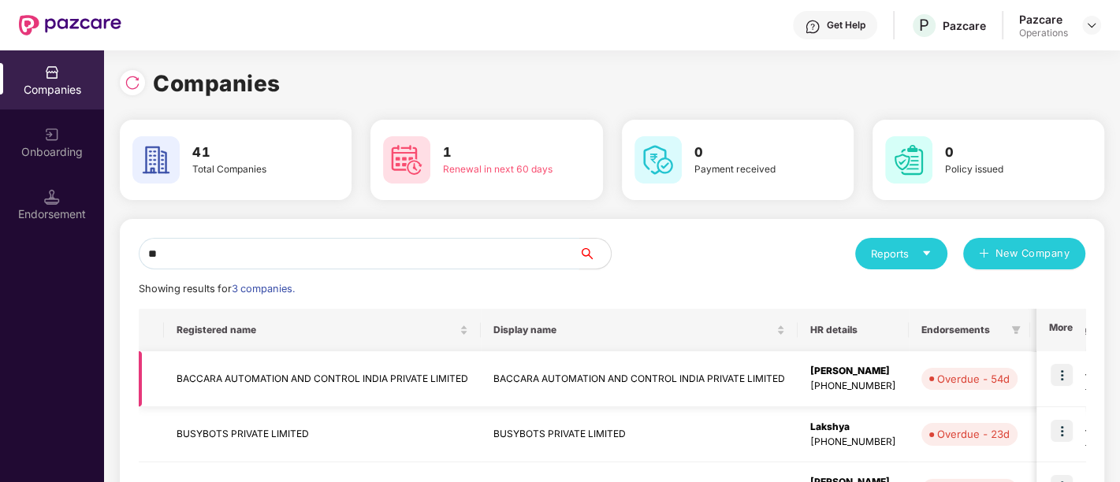
type input "**"
click at [1061, 377] on img at bounding box center [1062, 375] width 22 height 22
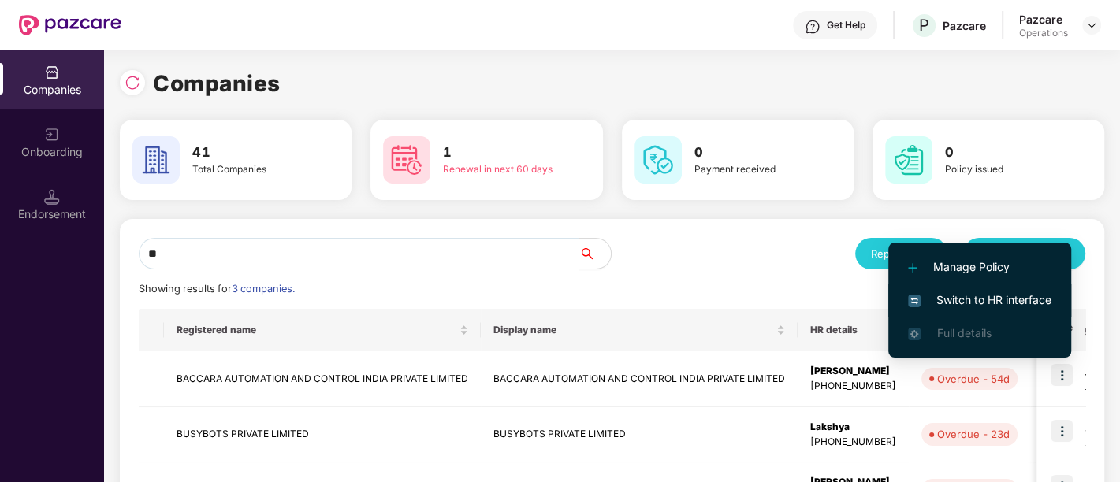
click at [984, 299] on span "Switch to HR interface" at bounding box center [979, 300] width 143 height 17
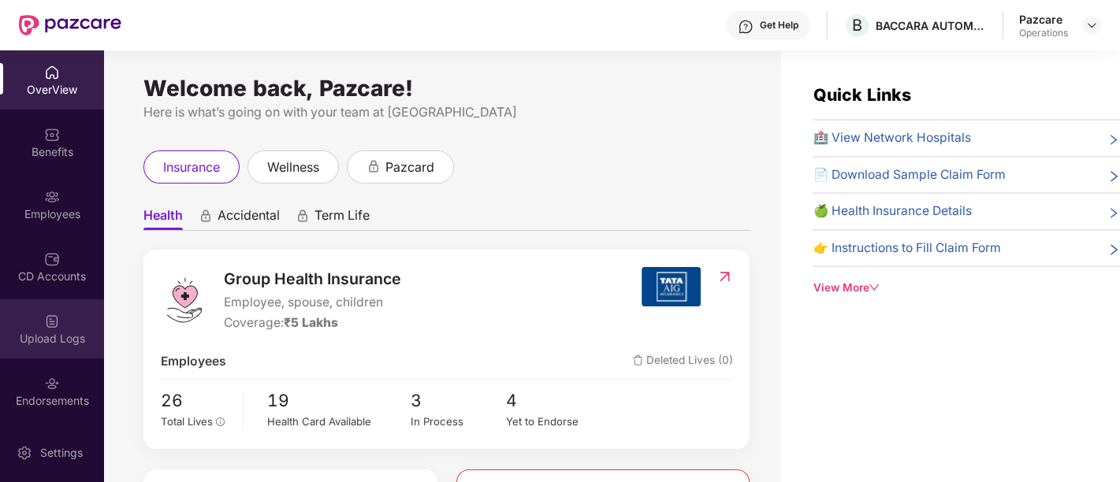
click at [43, 350] on div "Upload Logs" at bounding box center [52, 328] width 104 height 59
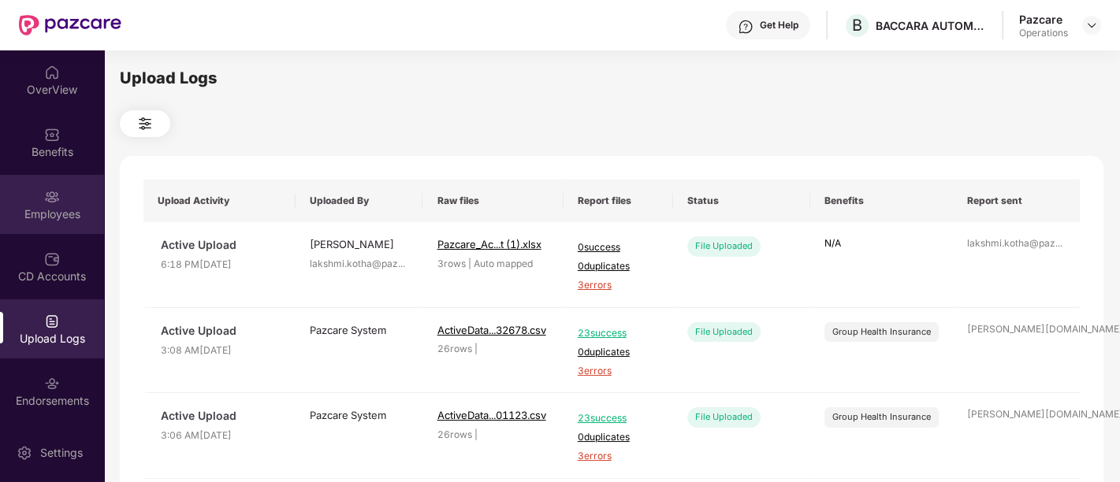
click at [61, 197] on div "Employees" at bounding box center [52, 204] width 104 height 59
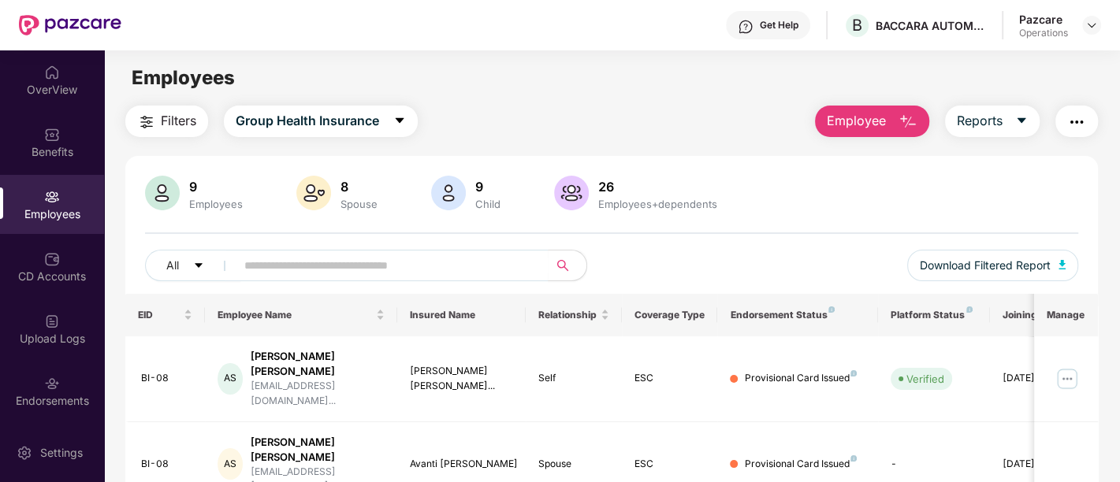
click at [1078, 125] on img "button" at bounding box center [1076, 122] width 19 height 19
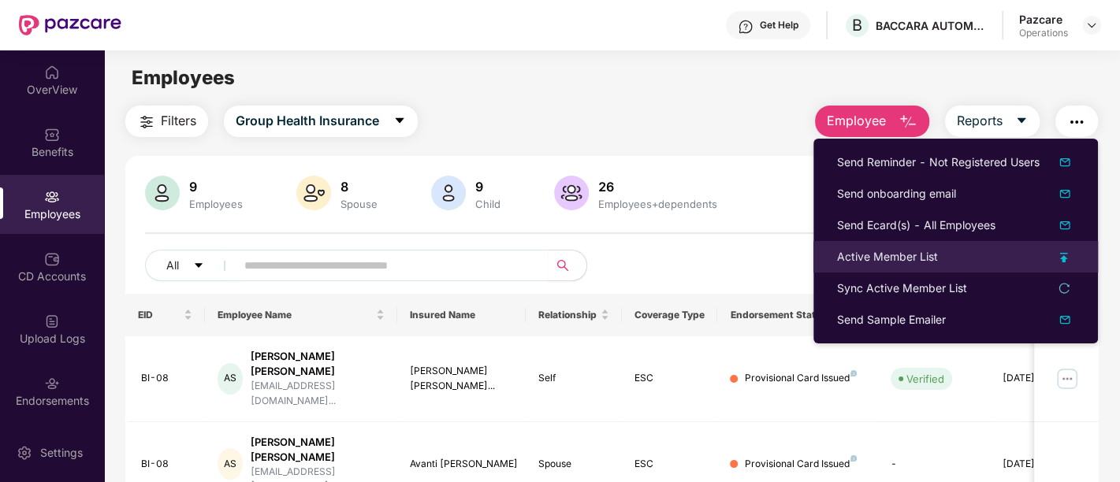
click at [921, 262] on div "Active Member List" at bounding box center [887, 256] width 101 height 17
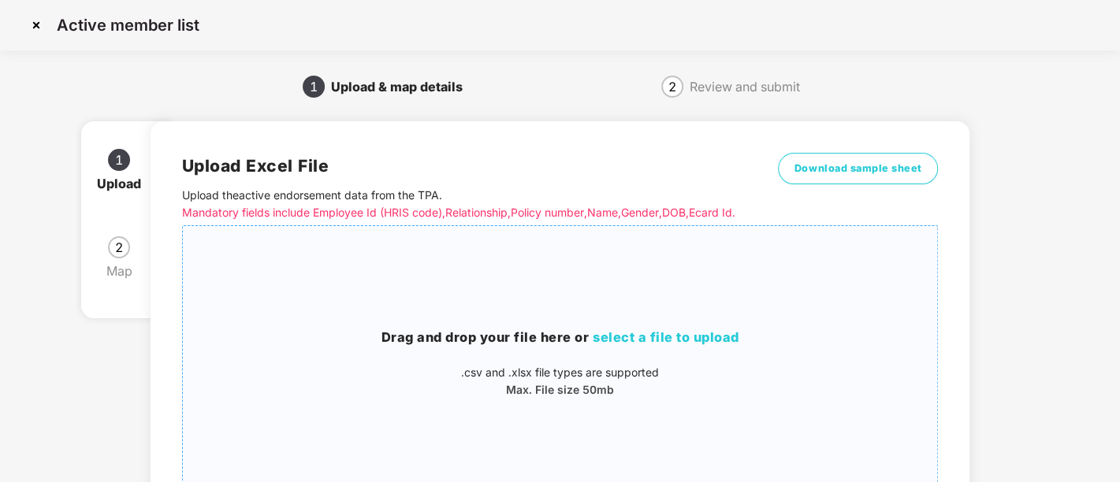
click at [511, 348] on h3 "Drag and drop your file here or select a file to upload" at bounding box center [560, 338] width 755 height 20
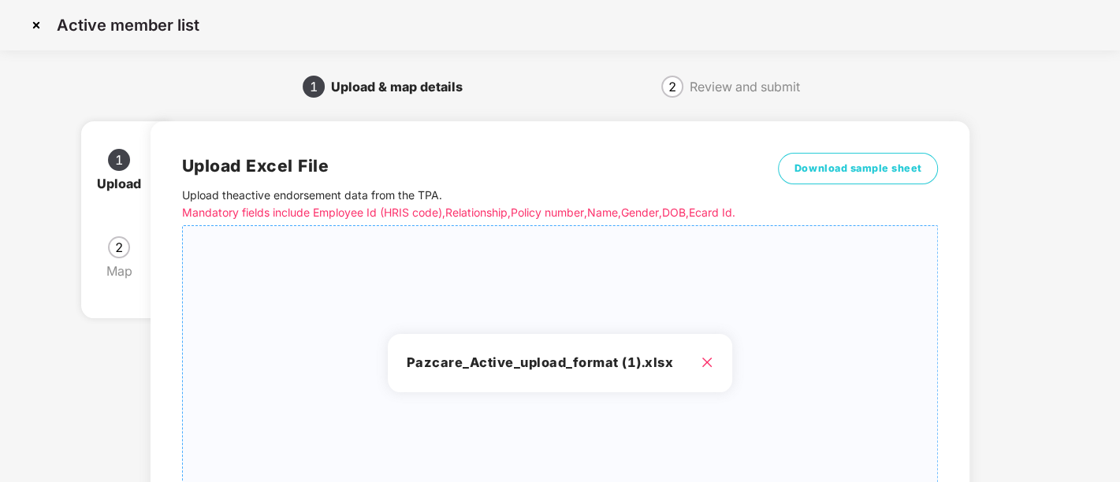
scroll to position [199, 0]
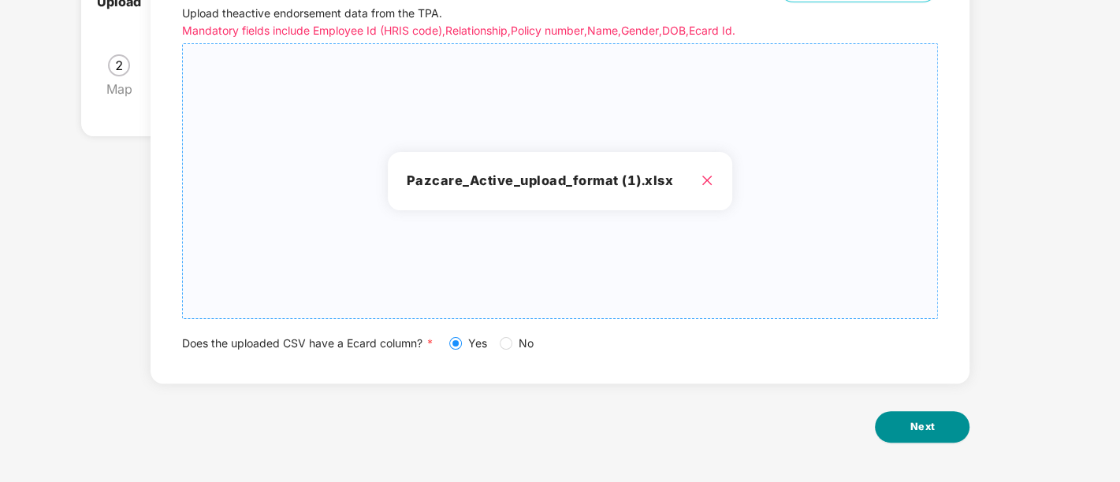
click at [934, 433] on button "Next" at bounding box center [922, 427] width 95 height 32
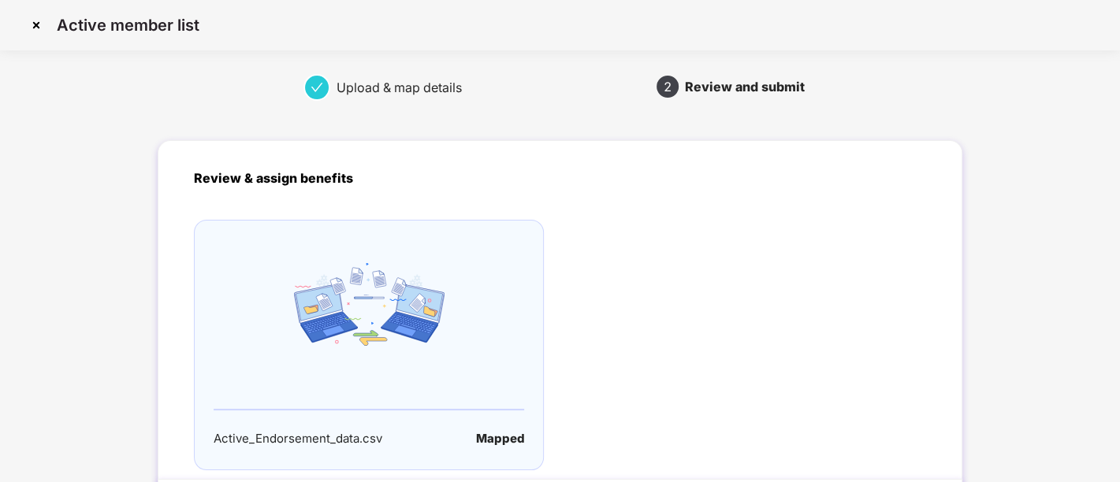
scroll to position [134, 0]
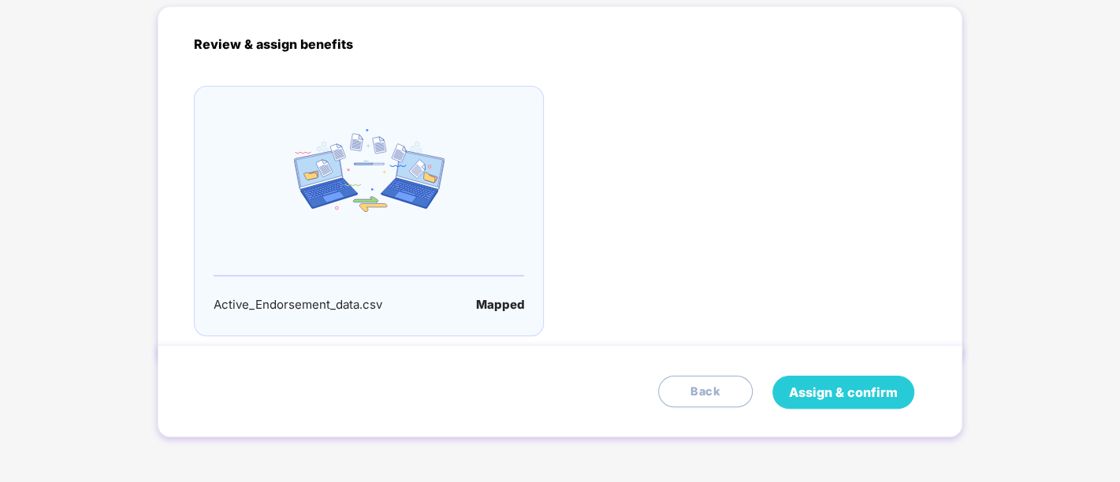
click at [852, 390] on span "Assign & confirm" at bounding box center [843, 393] width 109 height 20
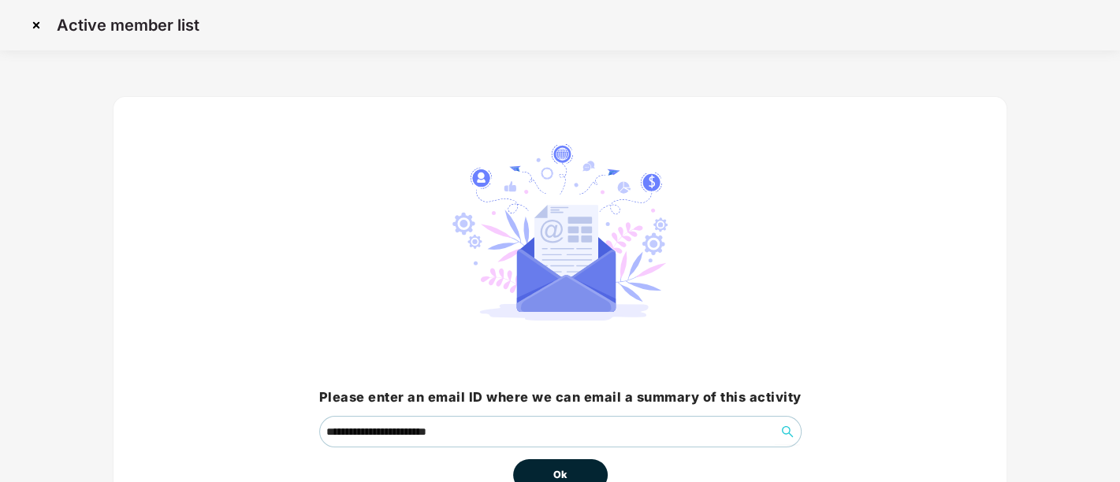
scroll to position [98, 0]
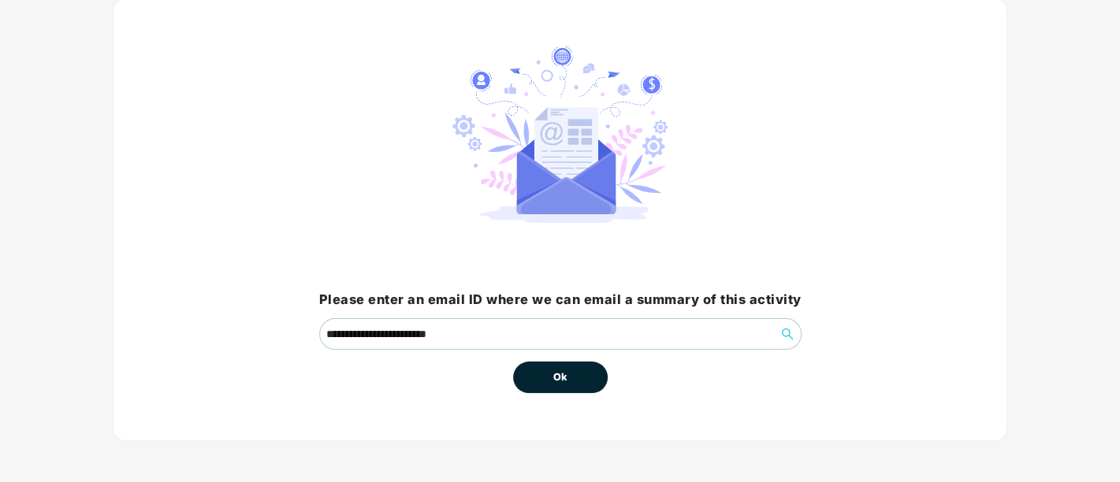
click at [562, 379] on span "Ok" at bounding box center [560, 378] width 14 height 16
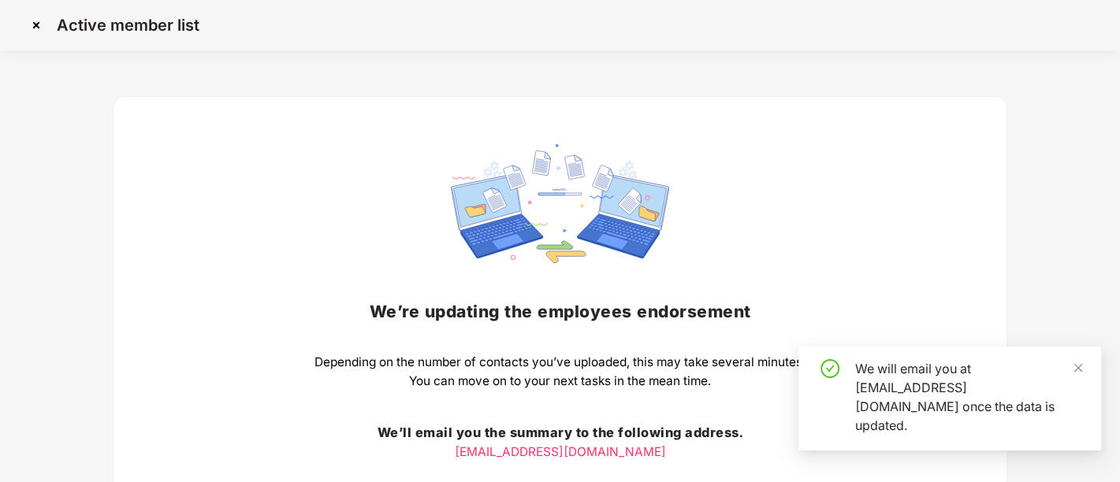
scroll to position [153, 0]
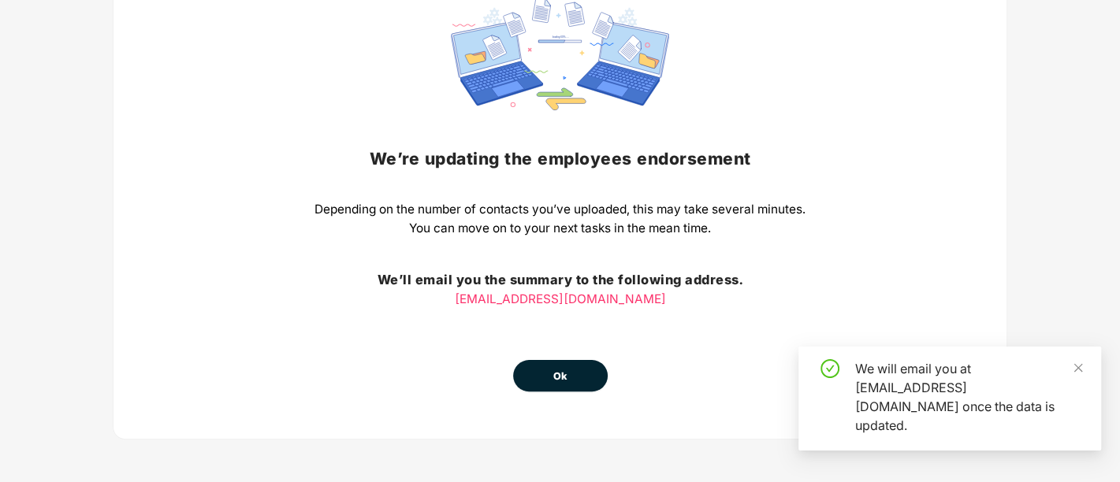
click at [569, 370] on button "Ok" at bounding box center [560, 376] width 95 height 32
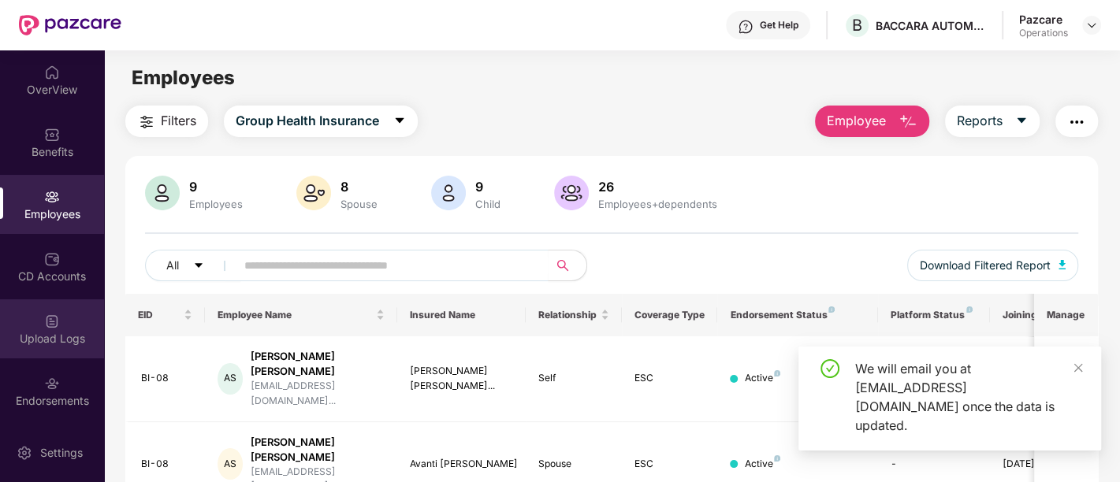
click at [48, 318] on img at bounding box center [52, 322] width 16 height 16
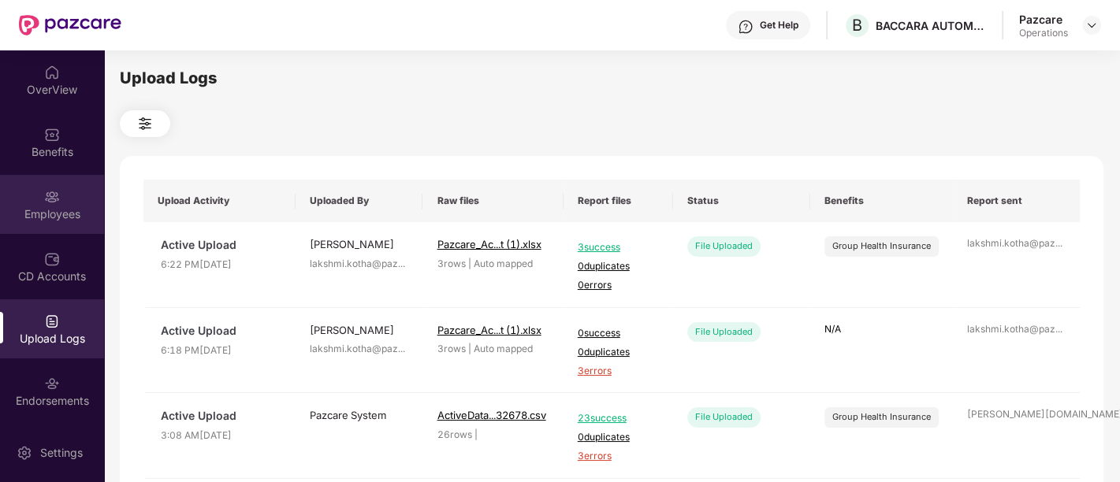
click at [43, 210] on div "Employees" at bounding box center [52, 214] width 104 height 16
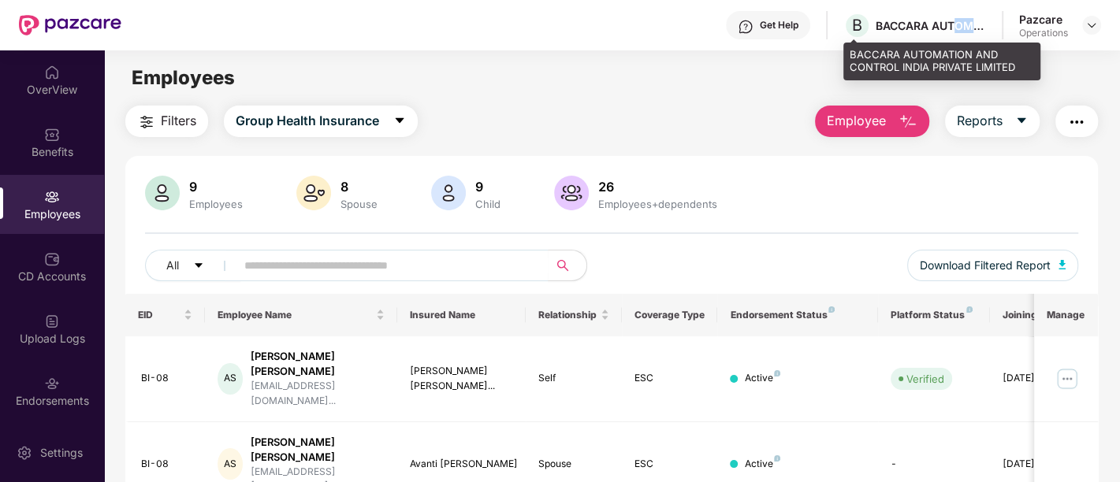
drag, startPoint x: 958, startPoint y: 28, endPoint x: 971, endPoint y: 29, distance: 12.6
click at [971, 29] on div "BACCARA AUTOMATION AND CONTROL INDIA PRIVATE LIMITED" at bounding box center [931, 25] width 110 height 15
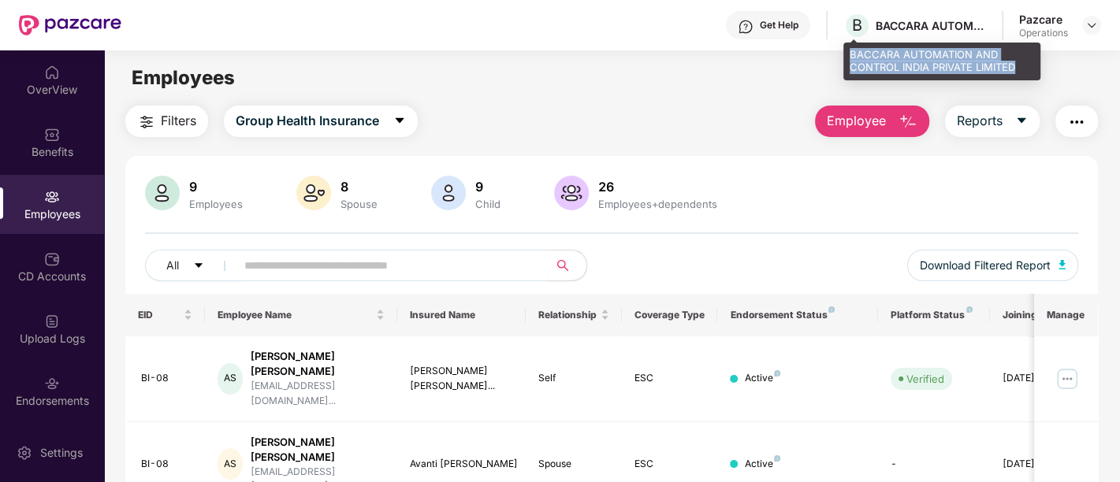
drag, startPoint x: 1018, startPoint y: 64, endPoint x: 842, endPoint y: 53, distance: 176.1
click at [843, 53] on div "BACCARA AUTOMATION AND CONTROL INDIA PRIVATE LIMITED" at bounding box center [941, 61] width 197 height 37
copy div "BACCARA AUTOMATION AND CONTROL INDIA PRIVATE LIMITED"
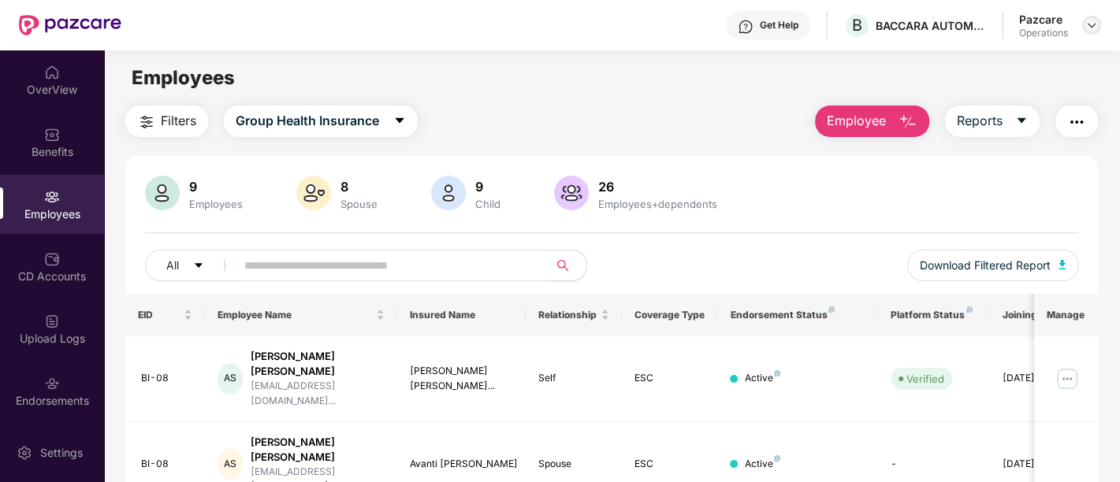
click at [1097, 23] on img at bounding box center [1091, 25] width 13 height 13
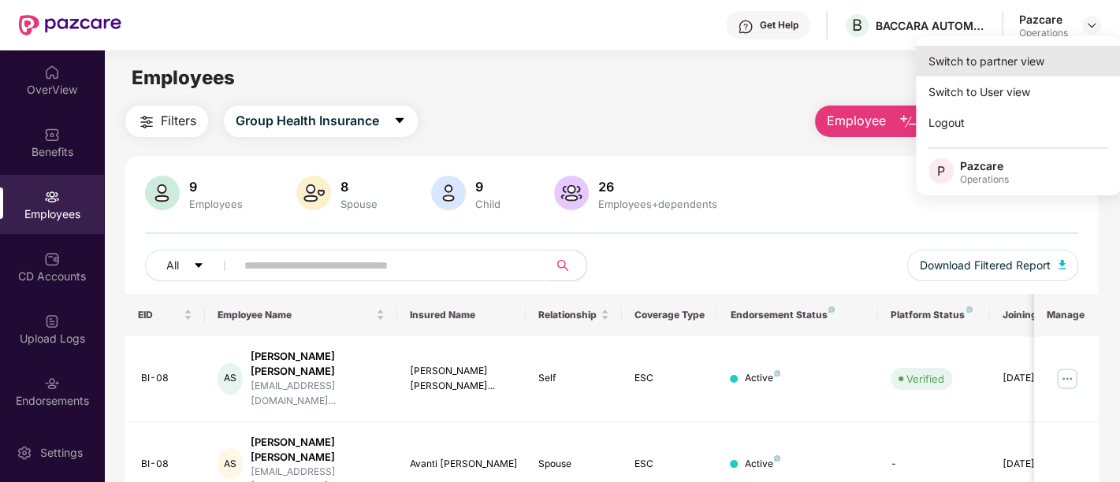
click at [993, 67] on div "Switch to partner view" at bounding box center [1018, 61] width 205 height 31
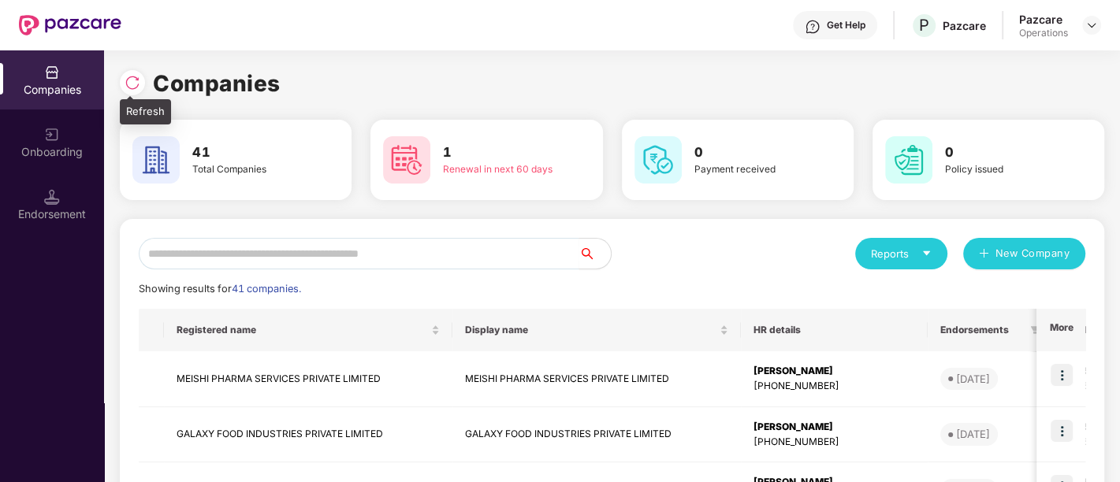
click at [133, 93] on div at bounding box center [132, 82] width 25 height 25
click at [311, 258] on input "text" at bounding box center [359, 254] width 441 height 32
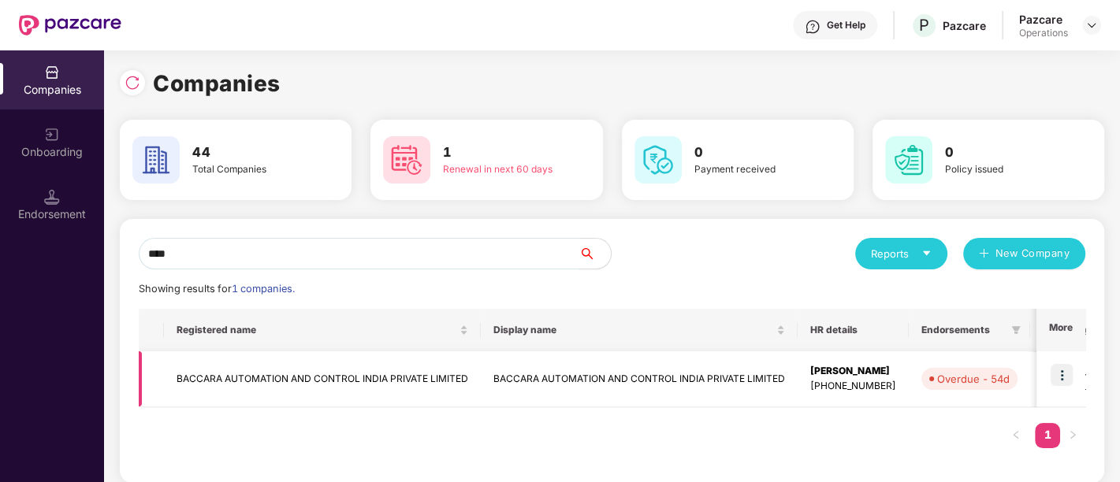
type input "****"
click at [1065, 377] on img at bounding box center [1062, 375] width 22 height 22
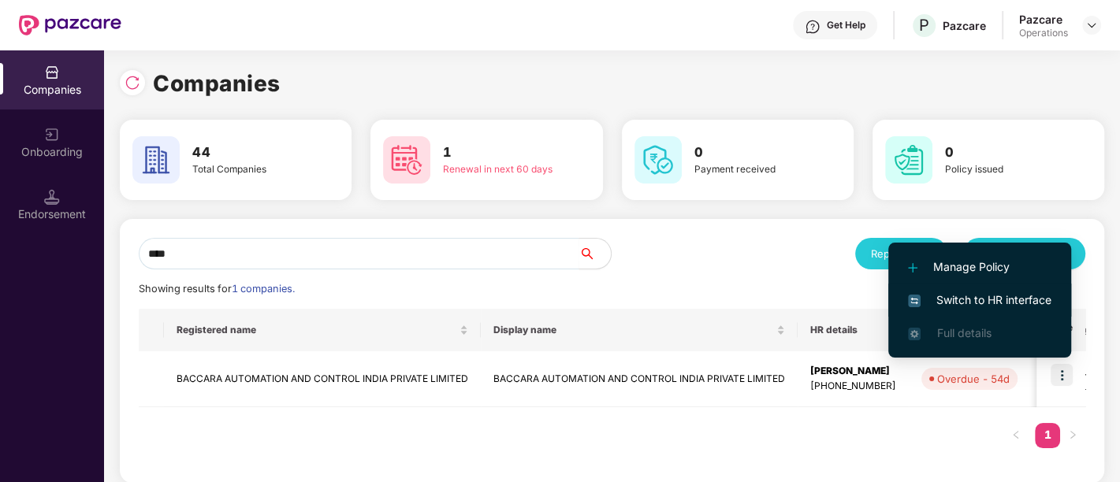
click at [1002, 292] on span "Switch to HR interface" at bounding box center [979, 300] width 143 height 17
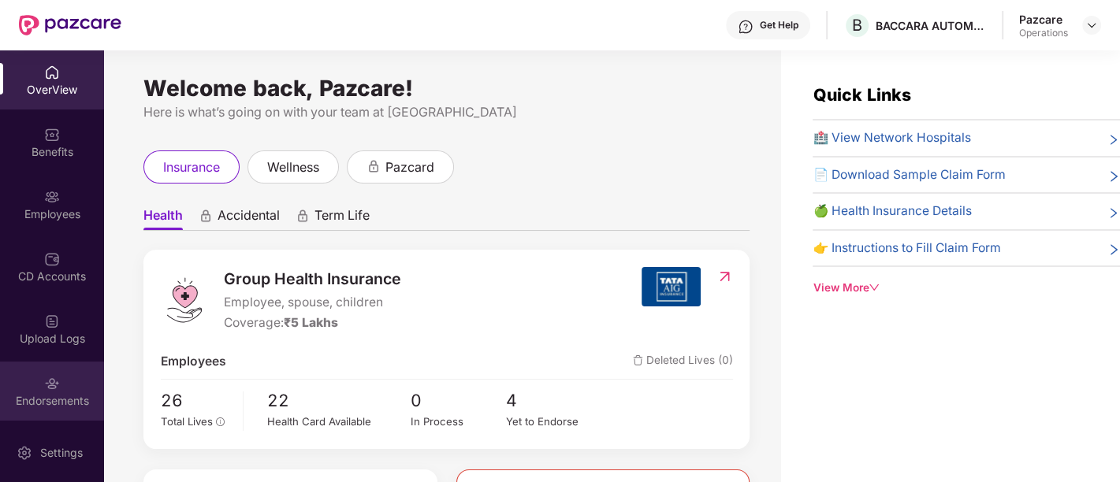
scroll to position [62, 0]
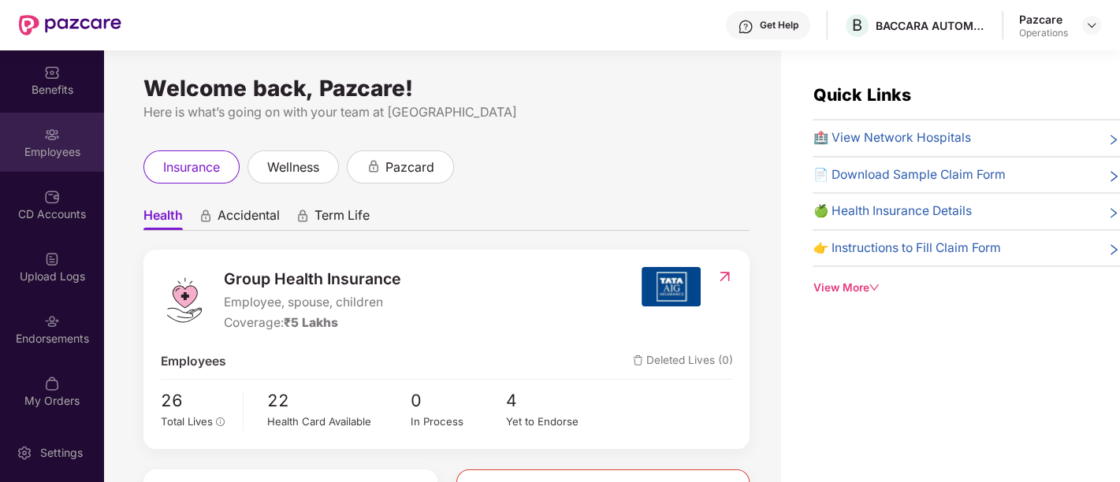
click at [46, 153] on div "Employees" at bounding box center [52, 152] width 104 height 16
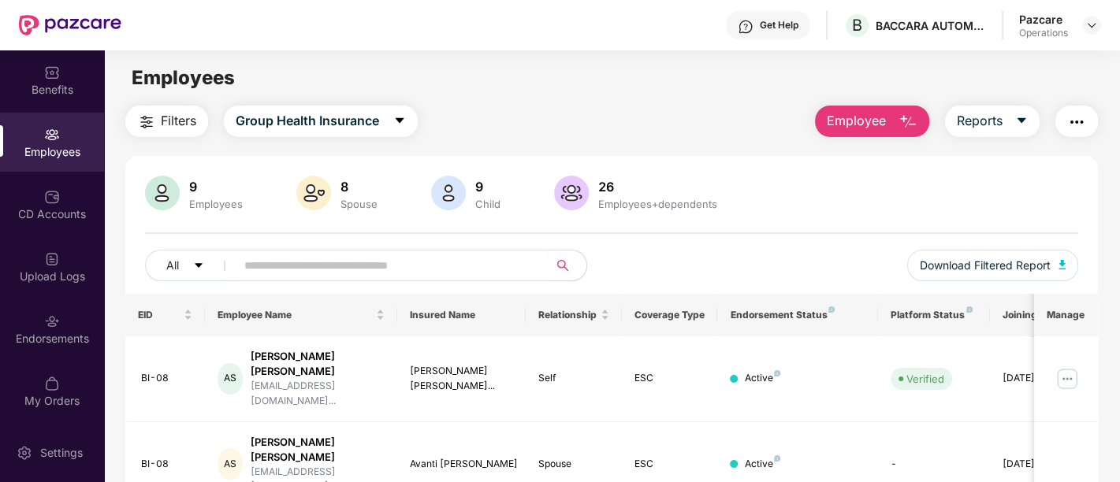
click at [153, 118] on img "button" at bounding box center [146, 122] width 19 height 19
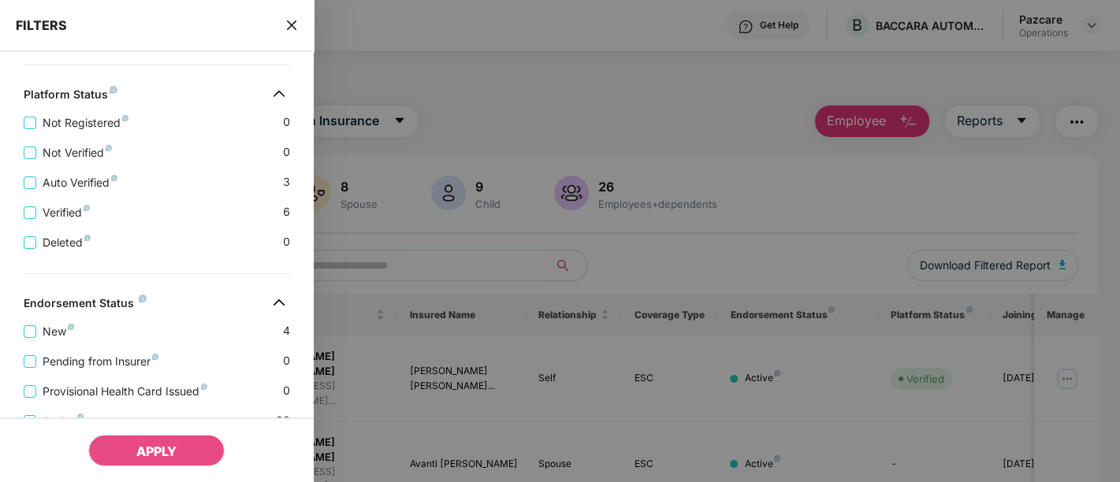
scroll to position [519, 0]
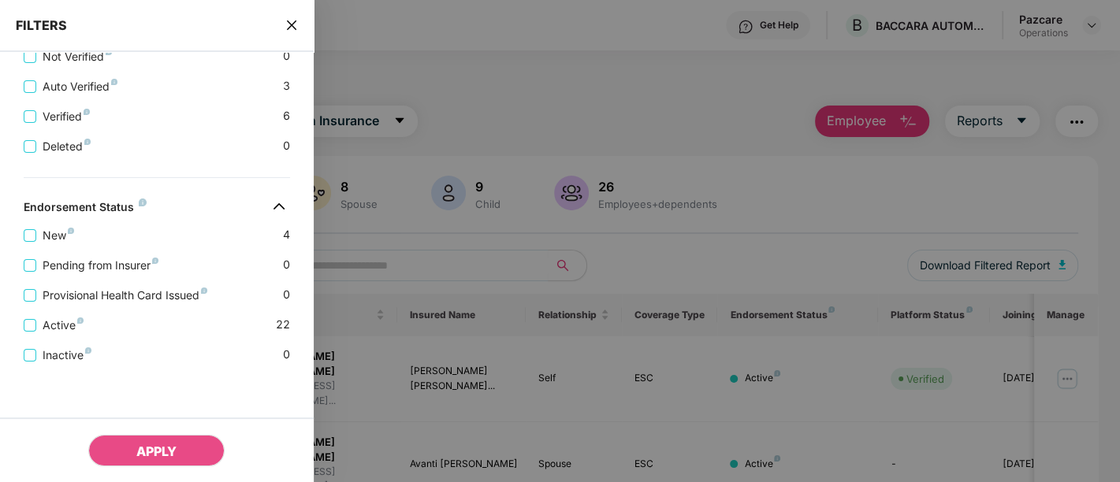
click at [290, 21] on icon "close" at bounding box center [291, 25] width 13 height 13
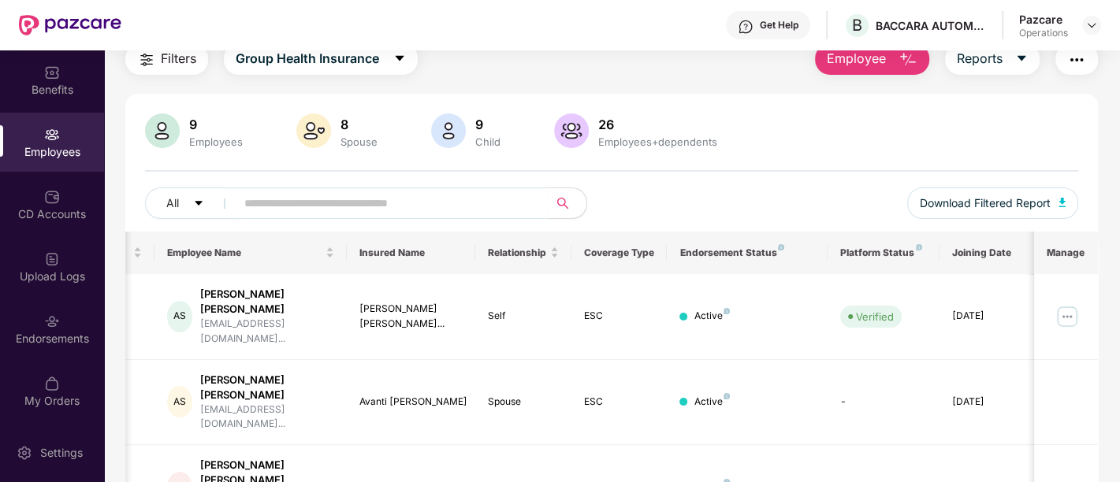
scroll to position [0, 0]
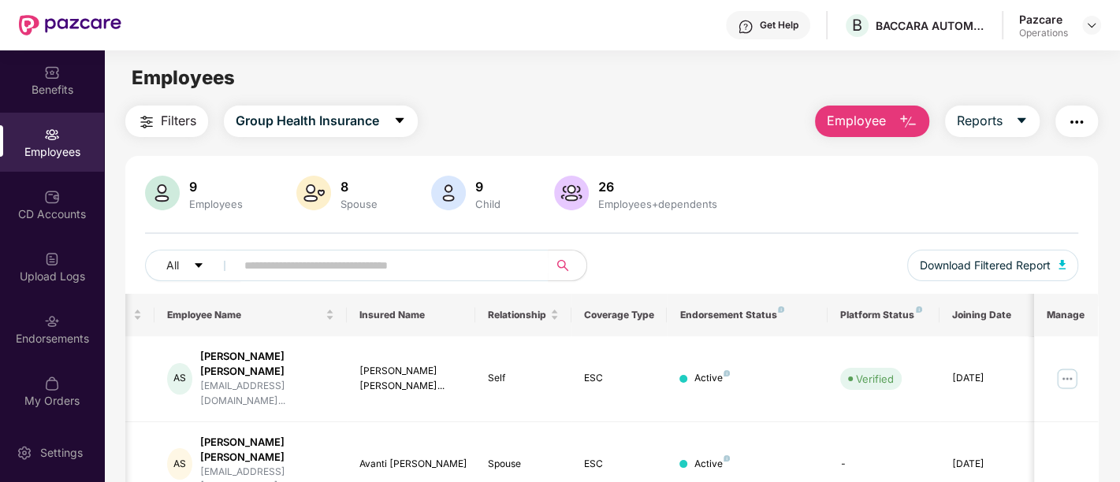
click at [1076, 113] on img "button" at bounding box center [1076, 122] width 19 height 19
click at [713, 85] on div "Employees" at bounding box center [611, 78] width 1015 height 30
click at [1088, 24] on img at bounding box center [1091, 25] width 13 height 13
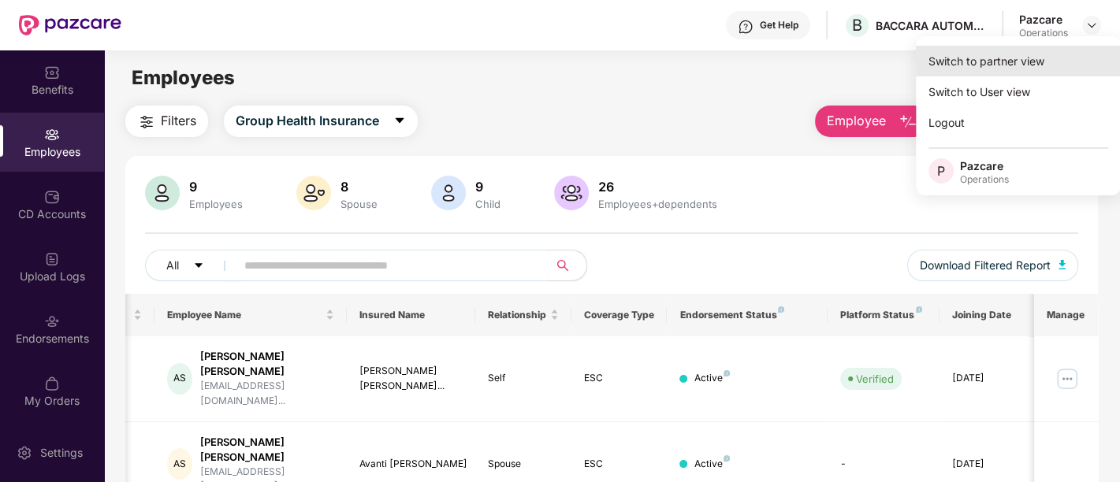
click at [990, 59] on div "Switch to partner view" at bounding box center [1018, 61] width 205 height 31
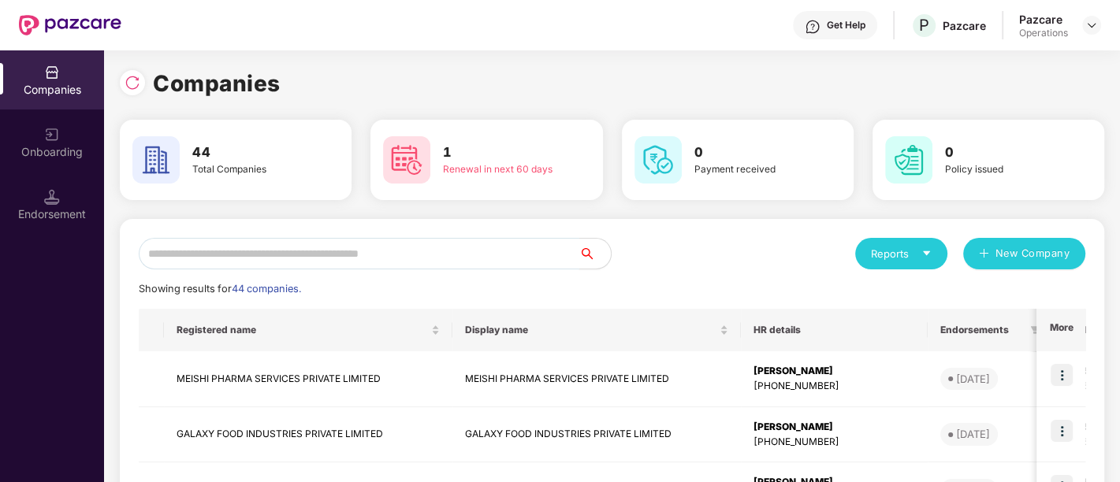
click at [389, 255] on input "text" at bounding box center [359, 254] width 441 height 32
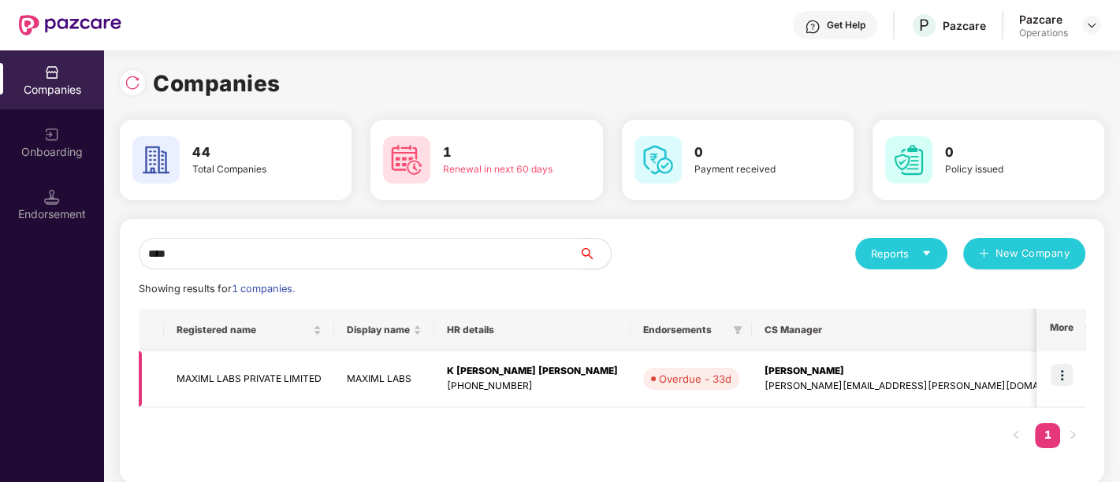
type input "****"
click at [1056, 379] on img at bounding box center [1062, 375] width 22 height 22
click at [368, 382] on td "MAXIML LABS" at bounding box center [384, 379] width 100 height 56
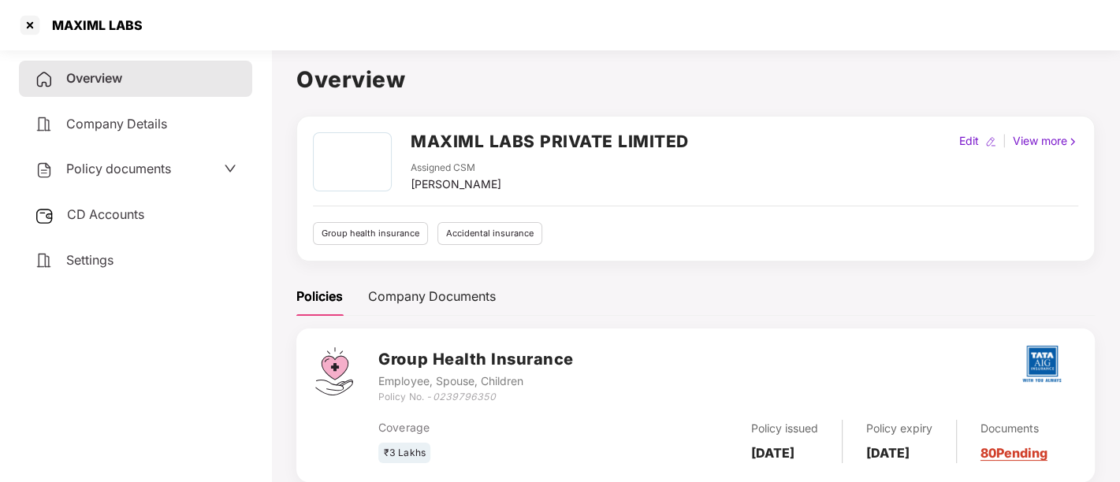
click at [109, 177] on div "Policy documents" at bounding box center [103, 169] width 136 height 20
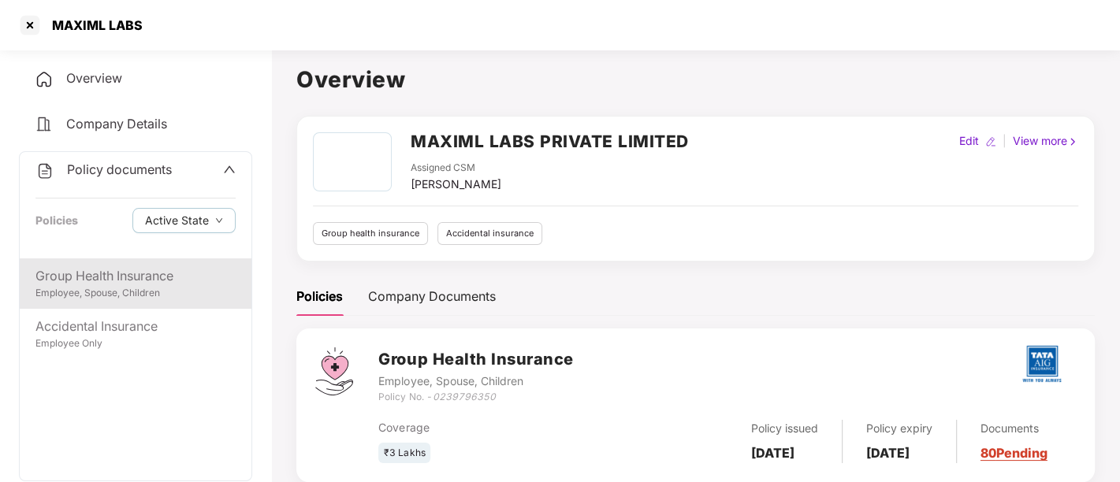
click at [84, 293] on div "Employee, Spouse, Children" at bounding box center [135, 293] width 200 height 15
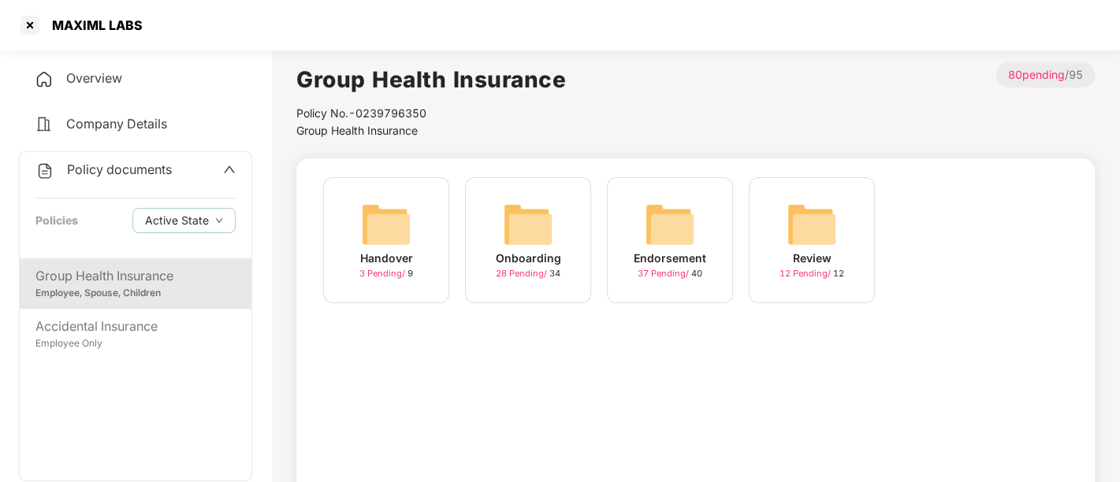
click at [670, 269] on span "37 Pending /" at bounding box center [665, 273] width 54 height 11
click at [817, 276] on span "20 Pending /" at bounding box center [806, 273] width 54 height 11
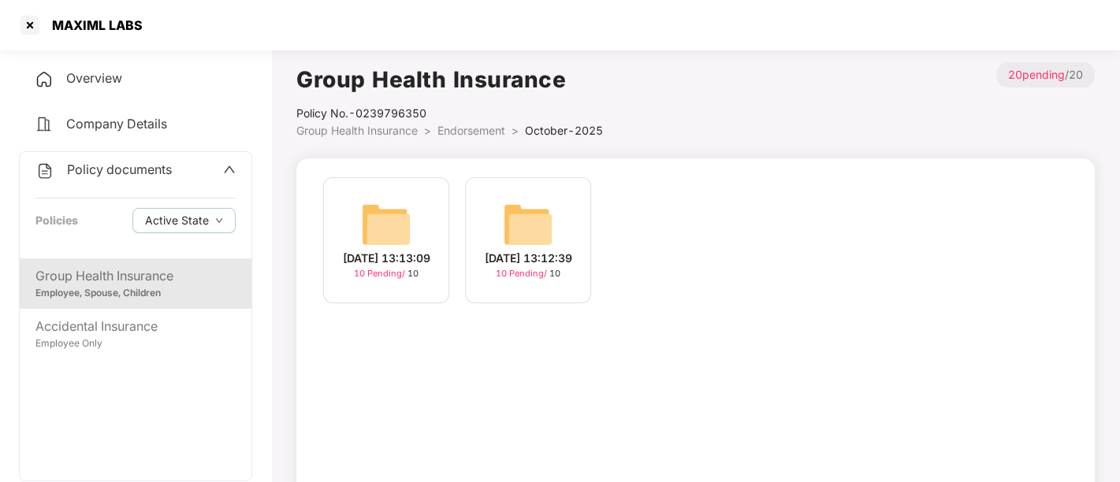
click at [385, 279] on span "10 Pending /" at bounding box center [381, 273] width 54 height 11
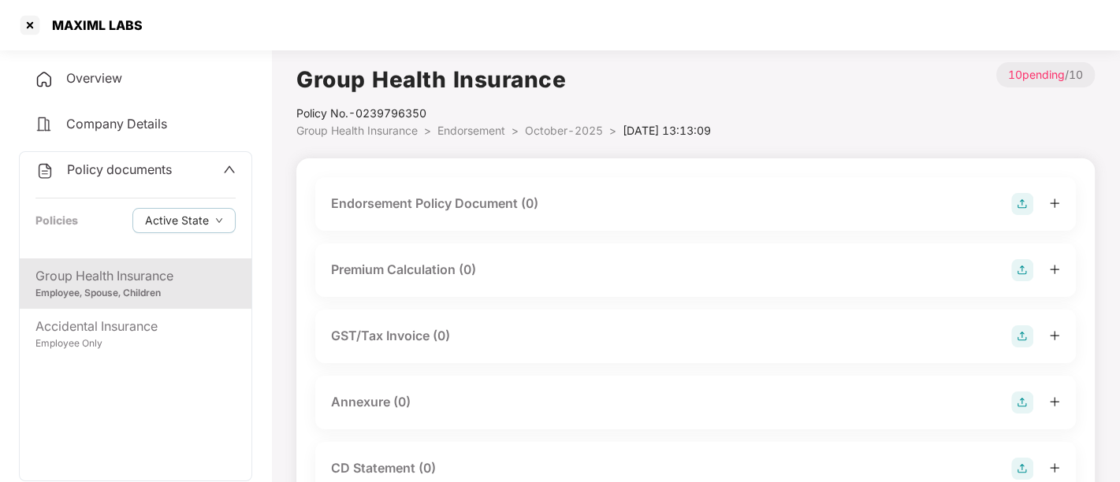
click at [1021, 199] on img at bounding box center [1022, 204] width 22 height 22
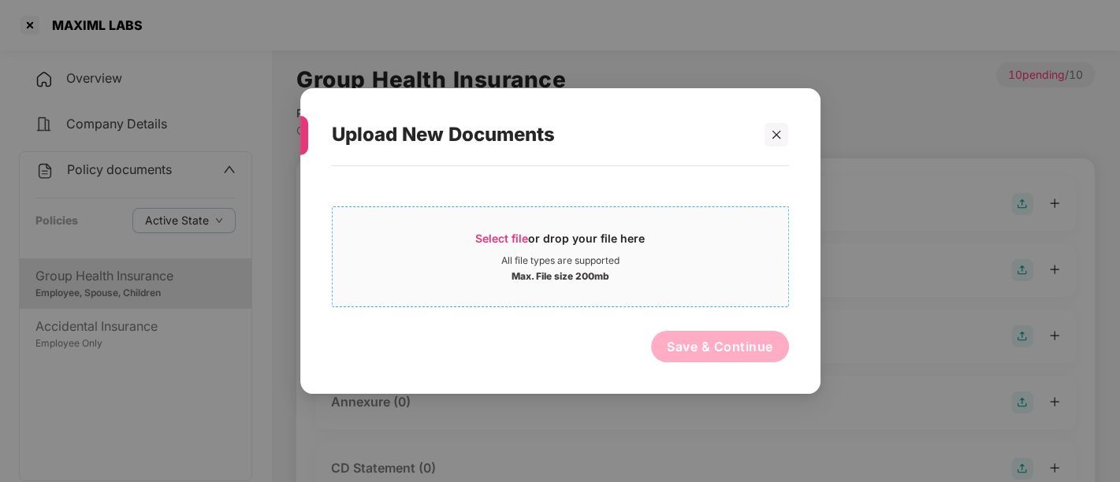
click at [494, 239] on span "Select file" at bounding box center [501, 238] width 53 height 13
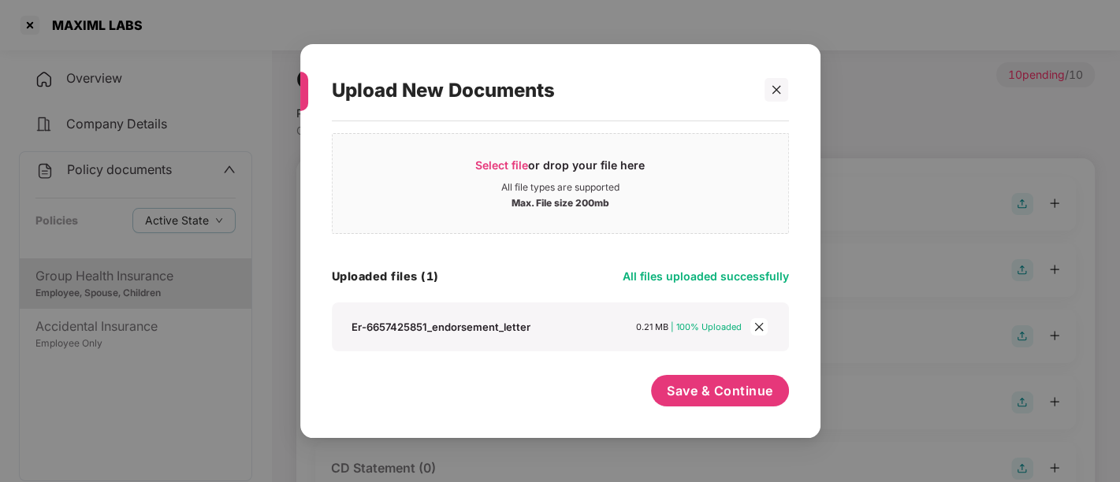
scroll to position [27, 0]
click at [709, 395] on span "Save & Continue" at bounding box center [720, 392] width 106 height 17
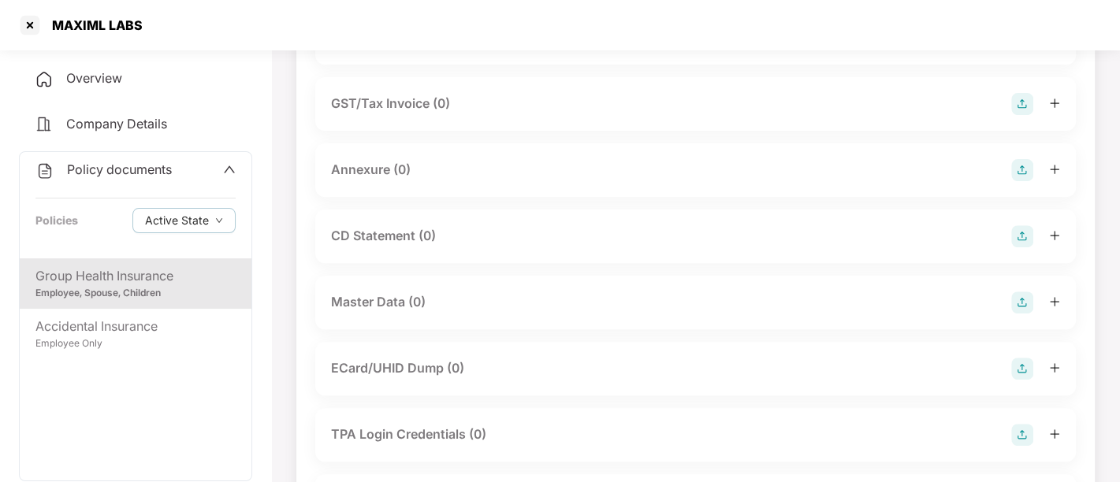
scroll to position [347, 0]
click at [1020, 179] on img at bounding box center [1022, 169] width 22 height 22
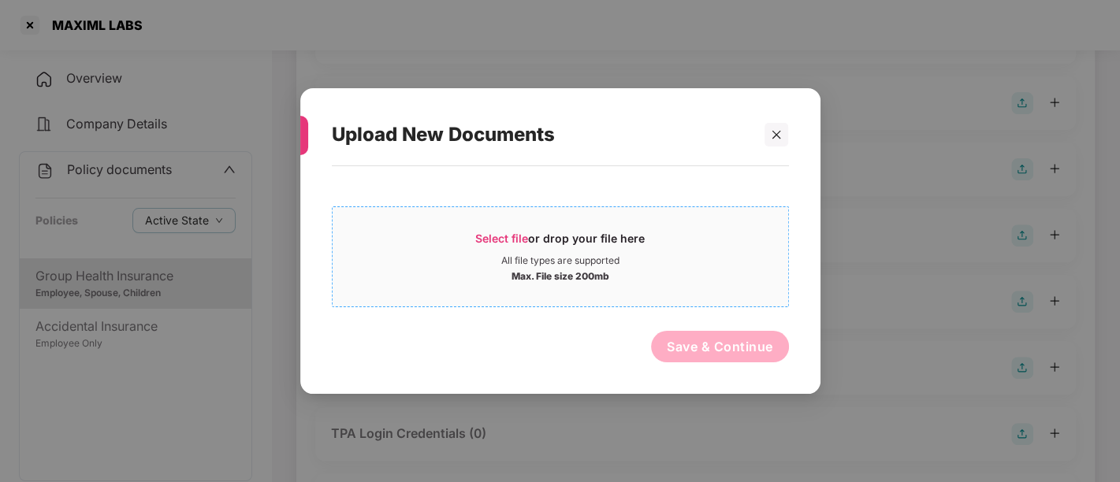
click at [513, 240] on span "Select file" at bounding box center [501, 238] width 53 height 13
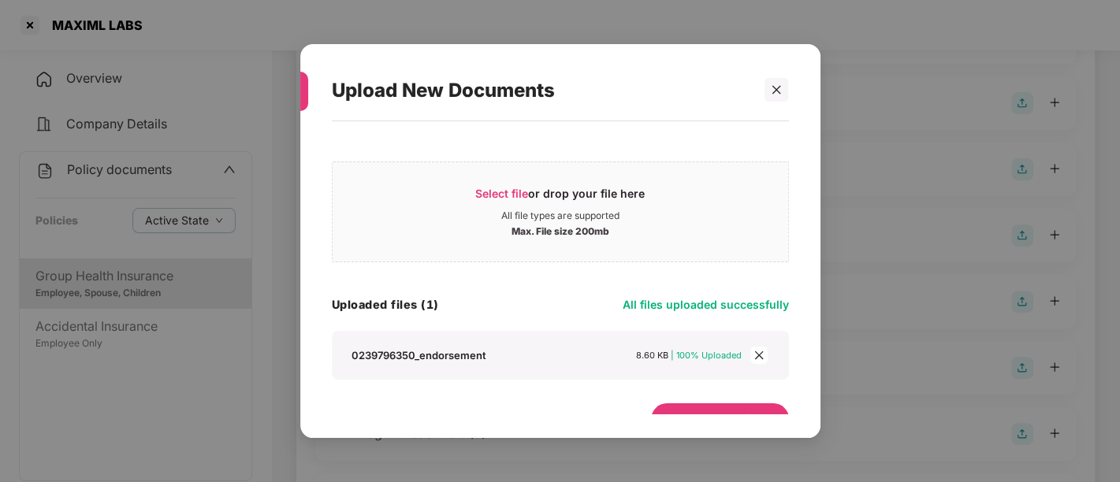
scroll to position [27, 0]
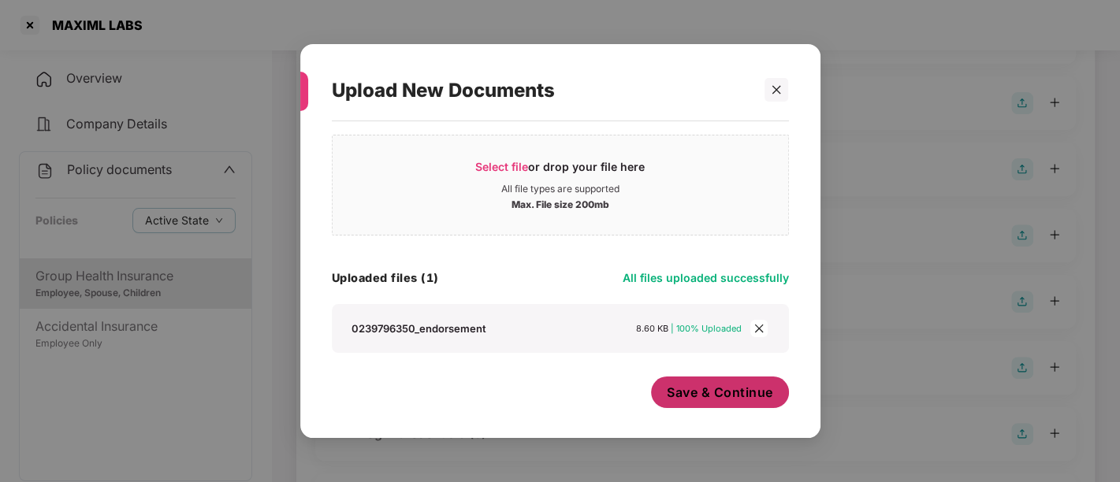
click at [723, 392] on span "Save & Continue" at bounding box center [720, 392] width 106 height 17
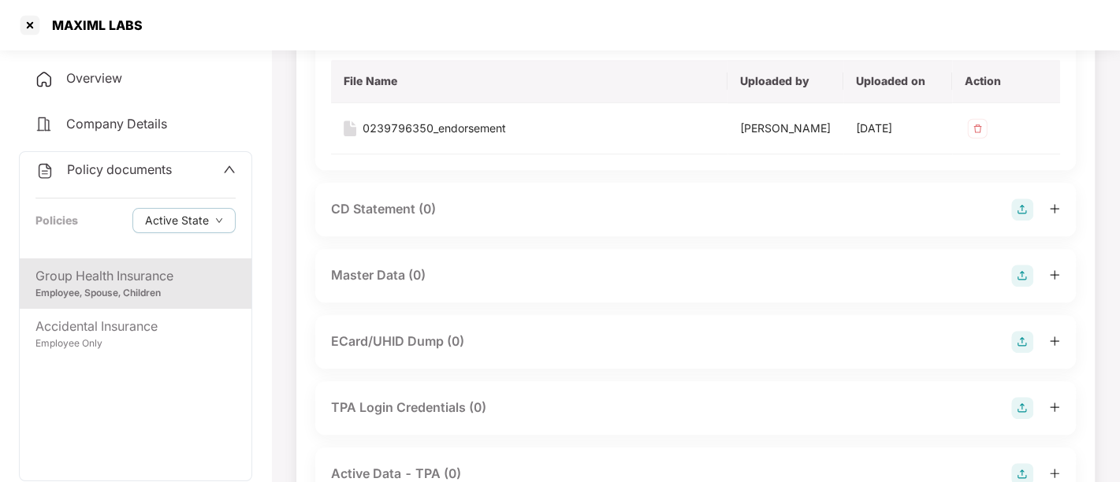
scroll to position [486, 0]
click at [1025, 274] on img at bounding box center [1022, 276] width 22 height 22
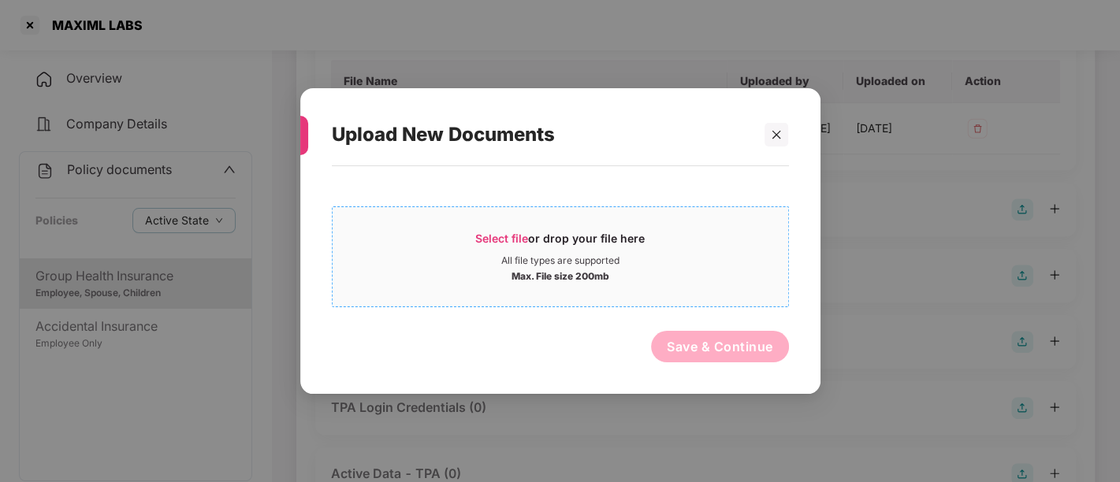
click at [518, 237] on span "Select file" at bounding box center [501, 238] width 53 height 13
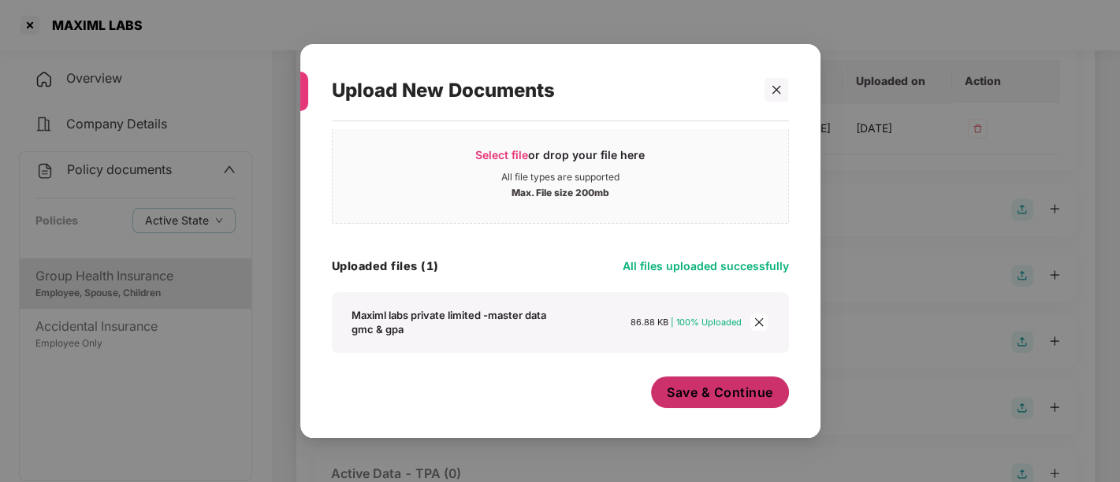
scroll to position [38, 0]
click at [705, 392] on span "Save & Continue" at bounding box center [720, 393] width 106 height 17
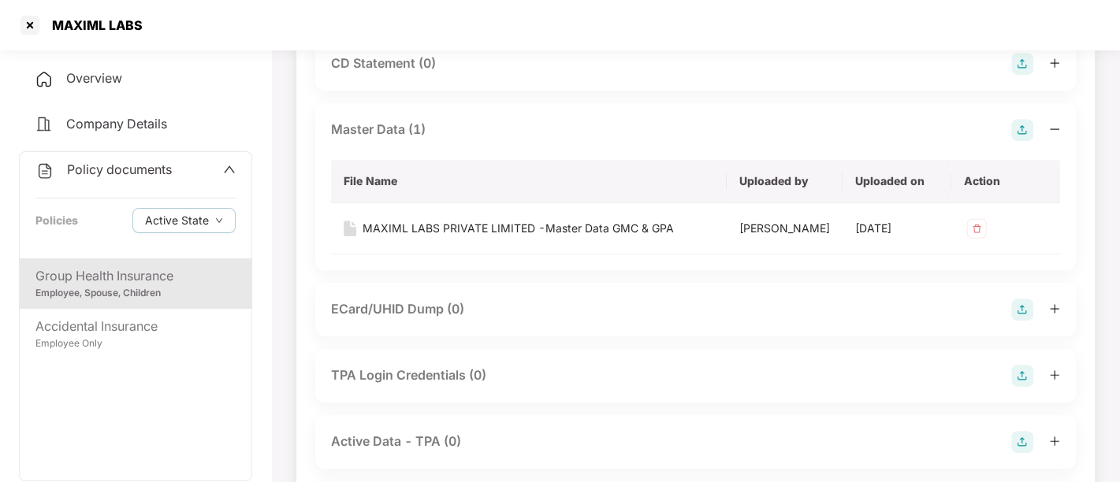
scroll to position [733, 0]
